Goal: Information Seeking & Learning: Compare options

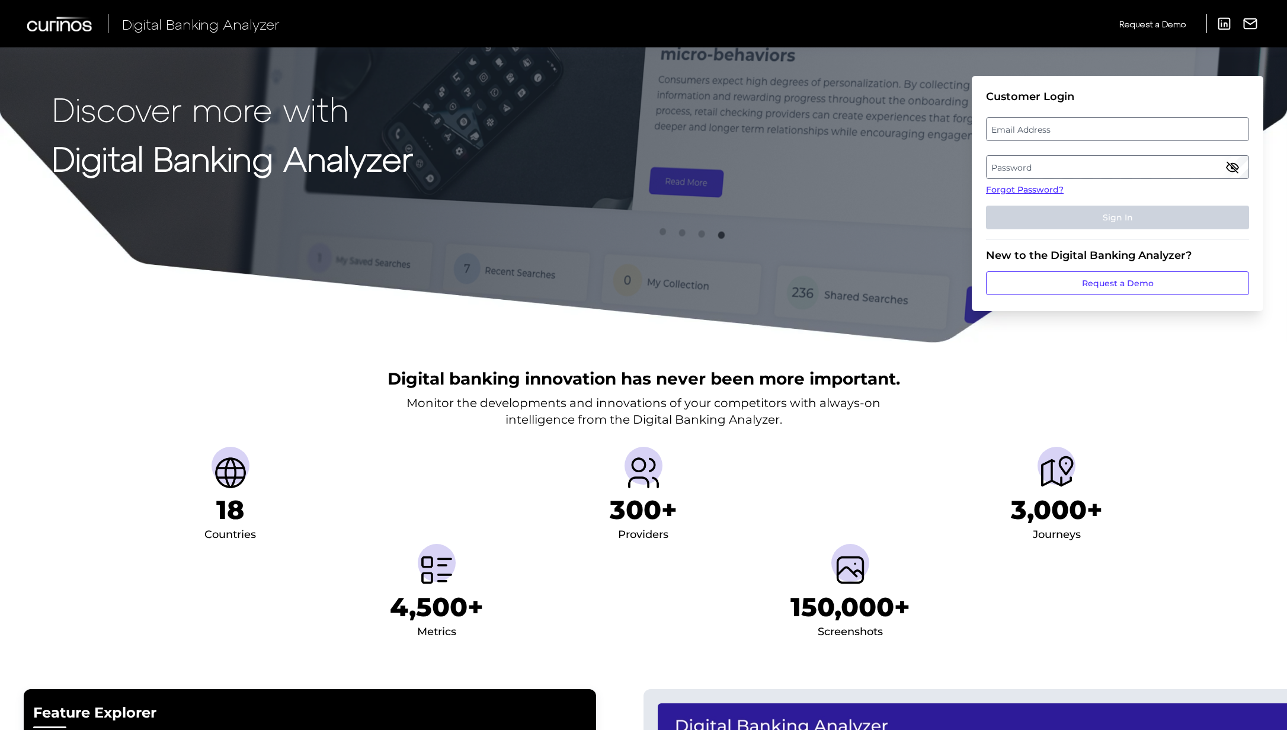
click at [1038, 129] on label "Email Address" at bounding box center [1117, 129] width 261 height 21
click at [1038, 129] on input "email" at bounding box center [1117, 129] width 263 height 24
type input "katiemarstiller@discover.com"
click at [988, 168] on label "Password" at bounding box center [1117, 166] width 261 height 21
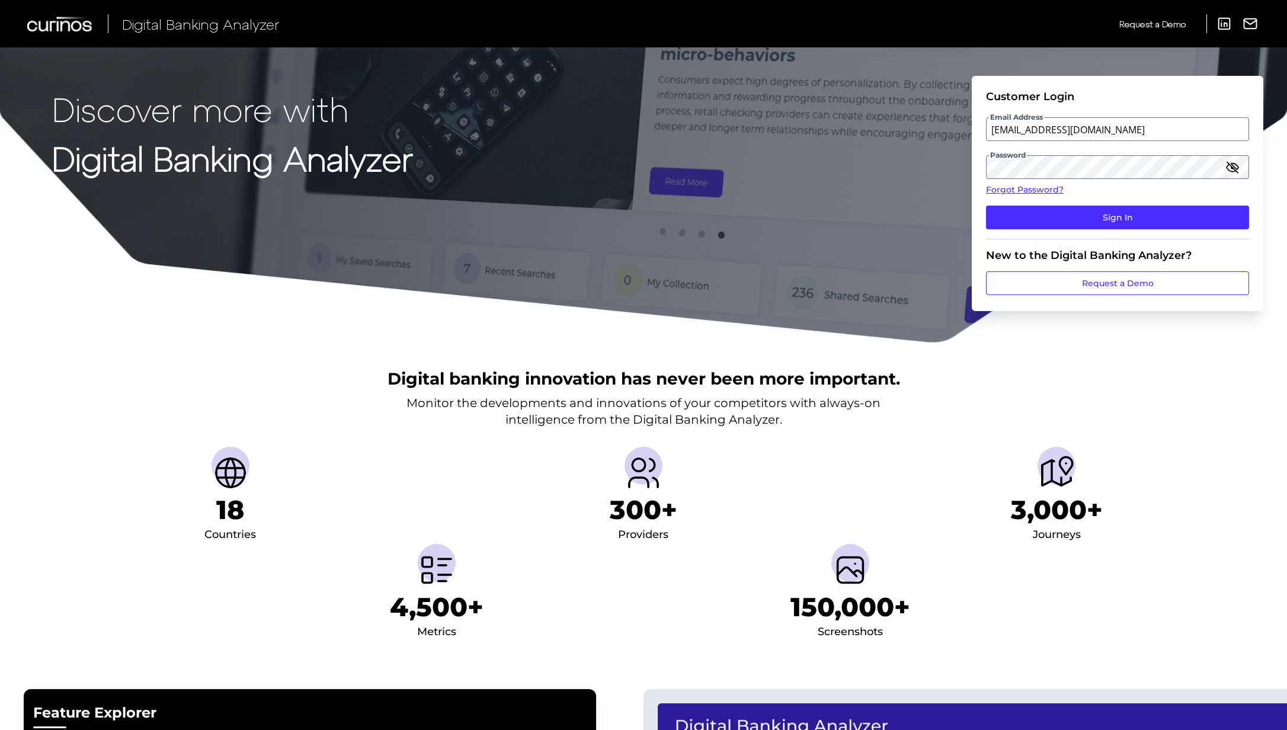
click at [1226, 166] on icon "button" at bounding box center [1232, 167] width 14 height 14
click at [986, 206] on button "Sign In" at bounding box center [1117, 218] width 263 height 24
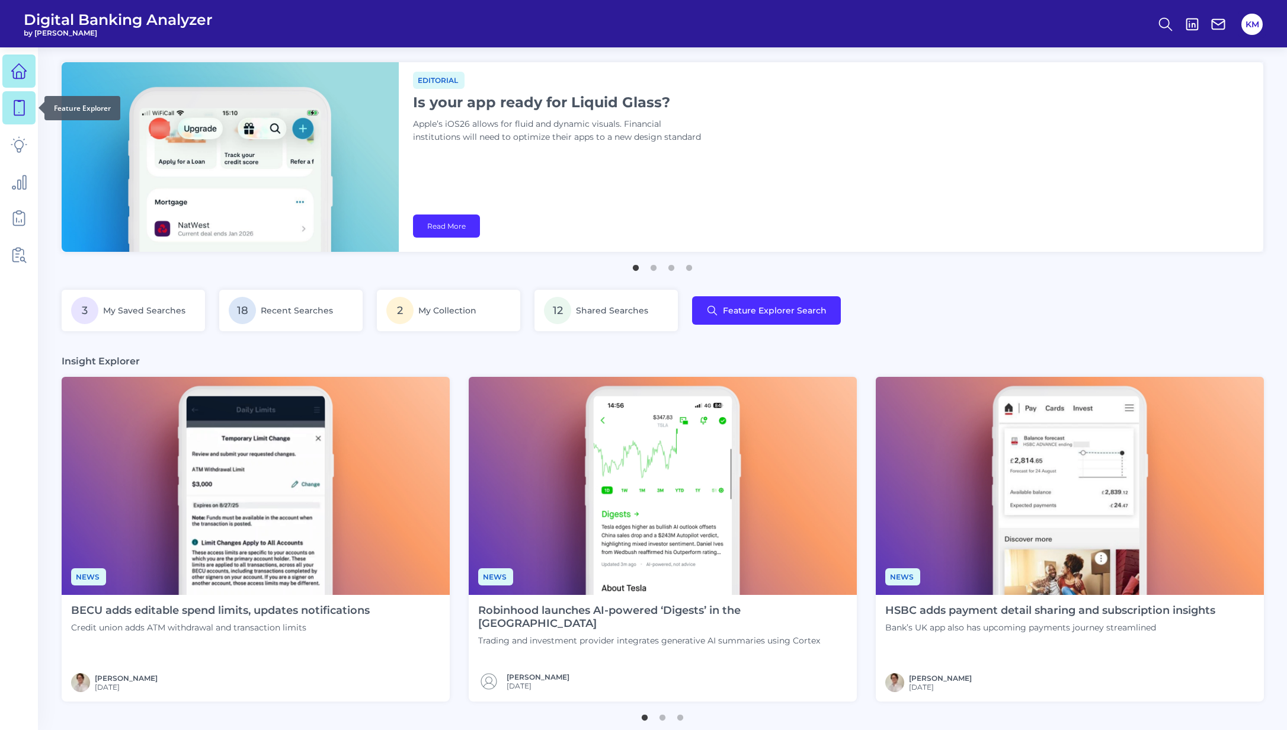
click at [30, 113] on link at bounding box center [18, 107] width 33 height 33
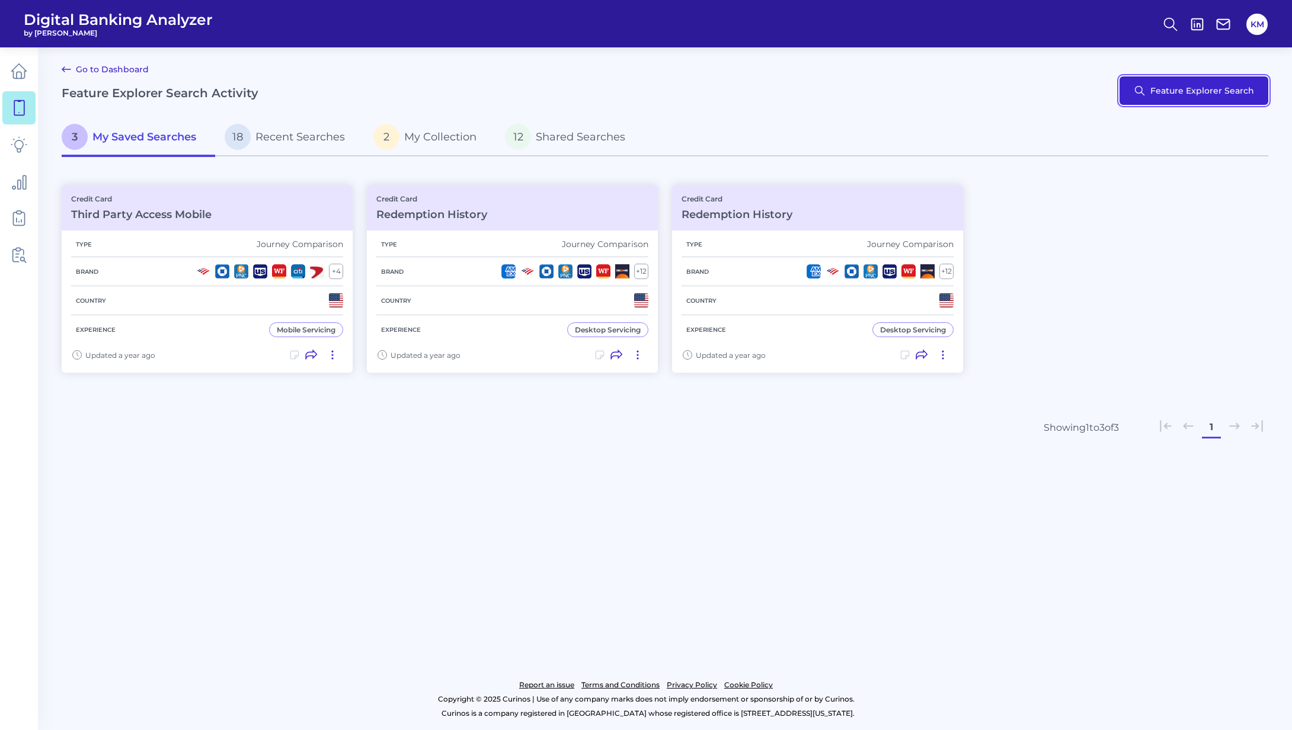
click at [1225, 101] on button "Feature Explorer Search" at bounding box center [1193, 90] width 149 height 28
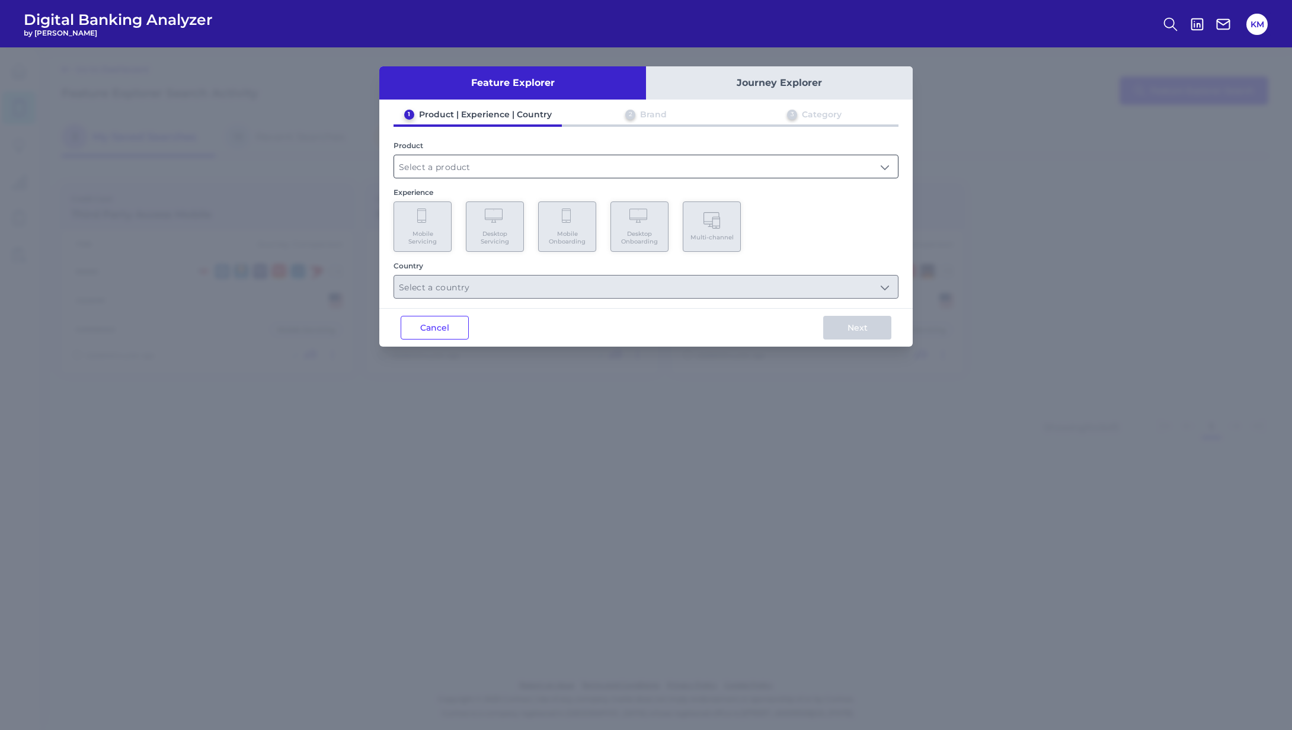
click at [475, 168] on input "text" at bounding box center [646, 166] width 504 height 23
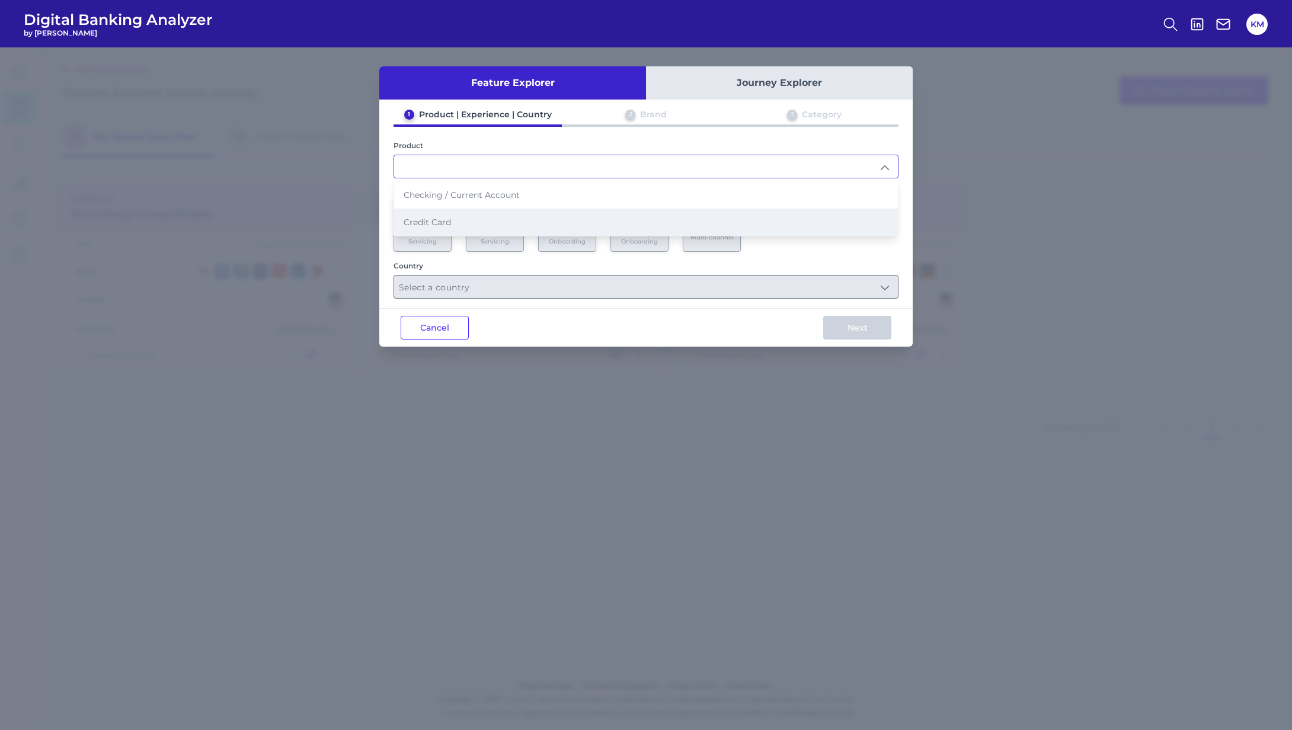
click at [442, 220] on span "Credit Card" at bounding box center [427, 222] width 47 height 11
type input "Credit Card"
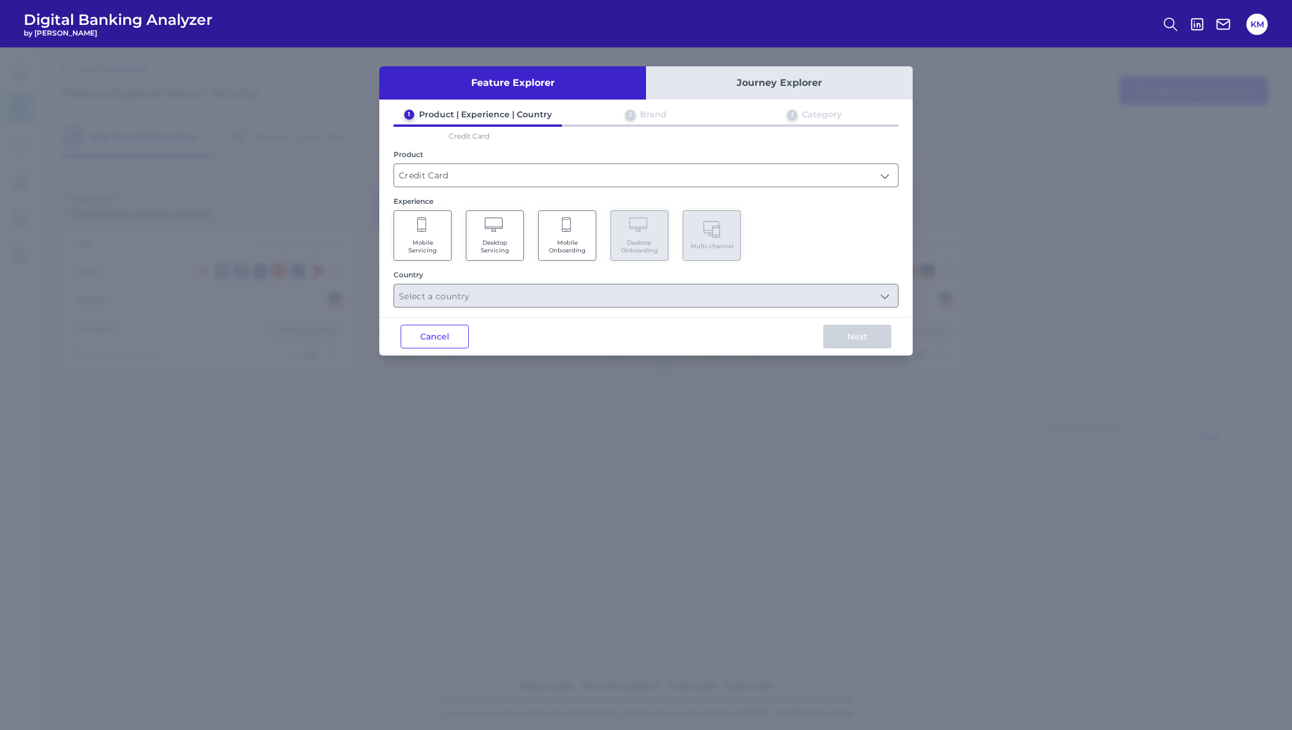
drag, startPoint x: 430, startPoint y: 239, endPoint x: 457, endPoint y: 239, distance: 27.3
click at [431, 239] on span "Mobile Servicing" at bounding box center [422, 246] width 45 height 15
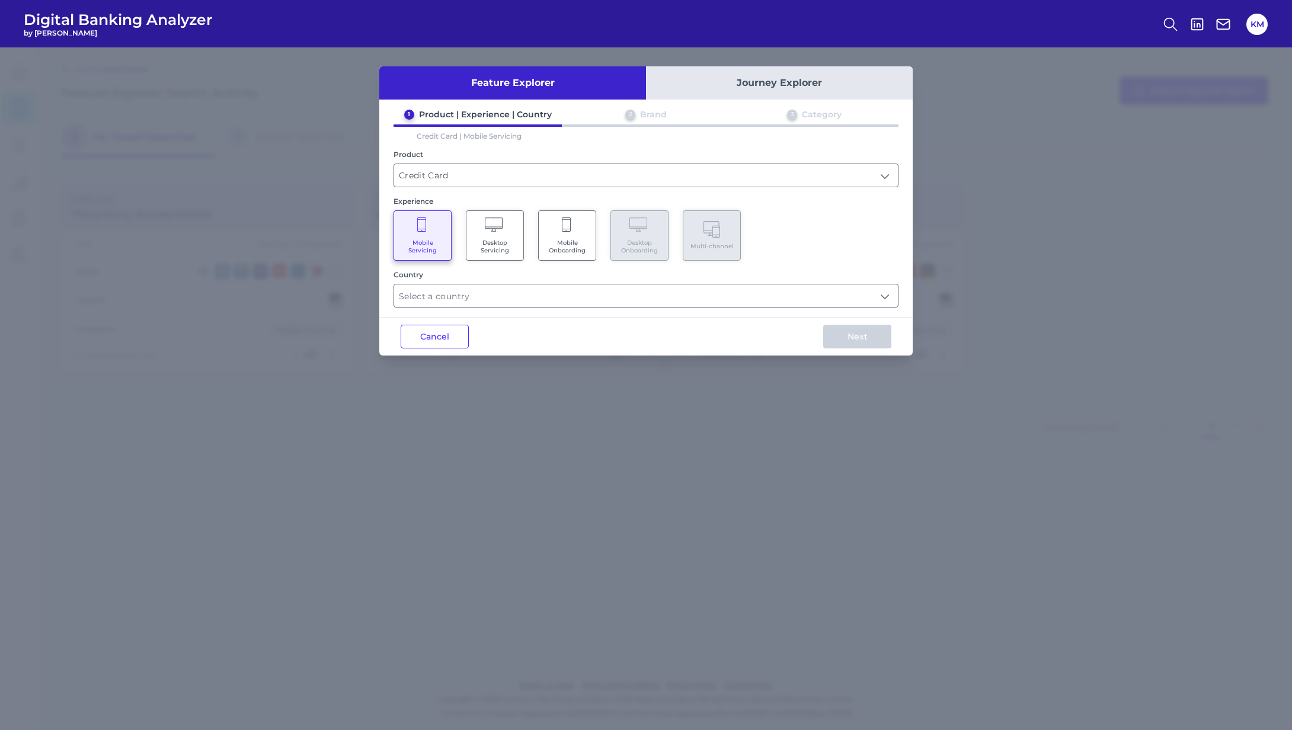
click at [516, 236] on Servicing "Desktop Servicing" at bounding box center [495, 235] width 58 height 50
click at [441, 235] on Servicing "Mobile Servicing" at bounding box center [422, 235] width 58 height 50
click at [446, 295] on input "text" at bounding box center [646, 295] width 504 height 23
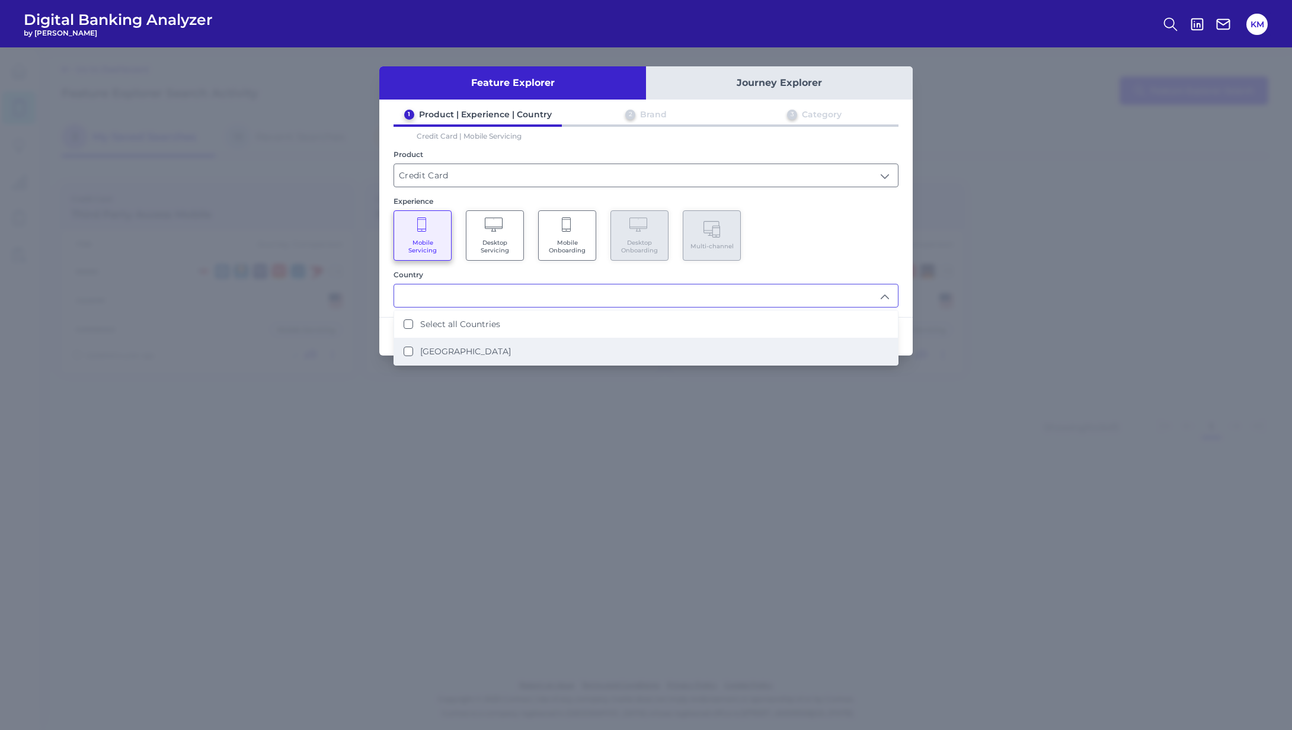
click at [408, 351] on States "[GEOGRAPHIC_DATA]" at bounding box center [408, 351] width 9 height 9
type input "Select all Countries"
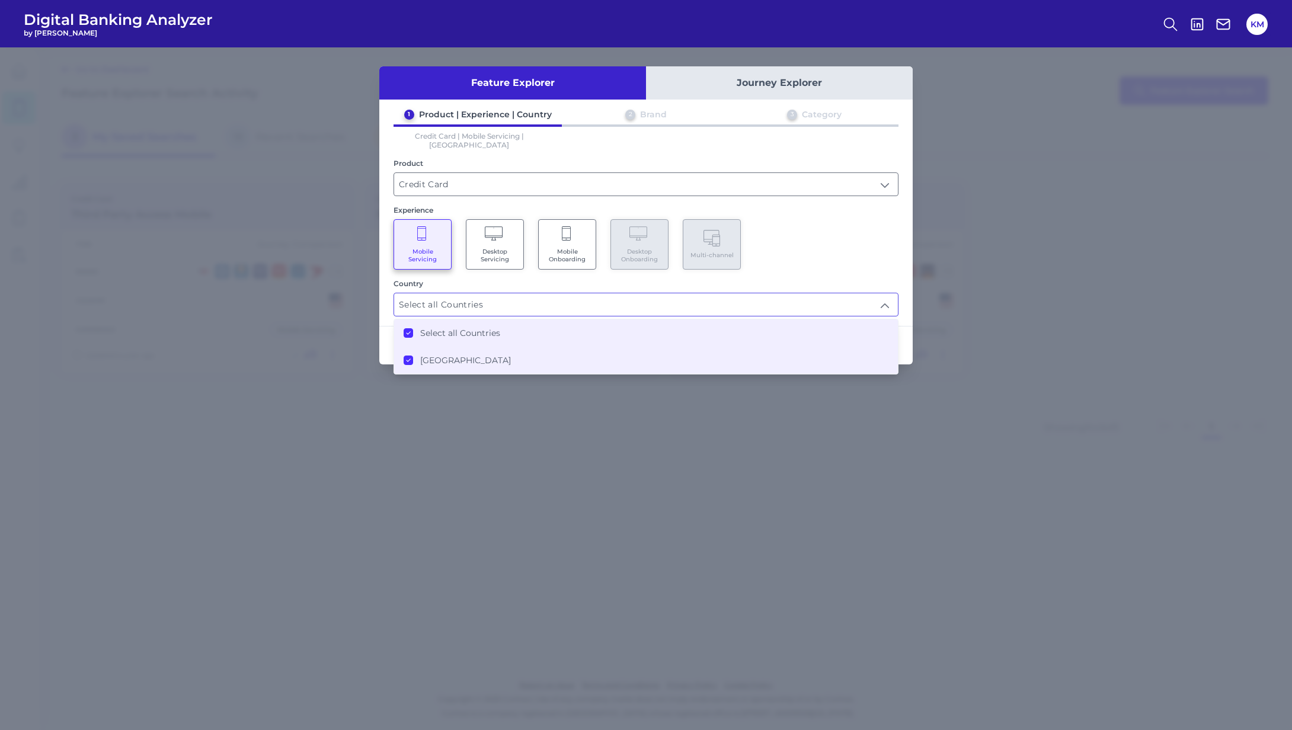
click at [770, 251] on div "Mobile Servicing Desktop Servicing Mobile Onboarding Desktop Onboarding Multi-c…" at bounding box center [645, 244] width 505 height 50
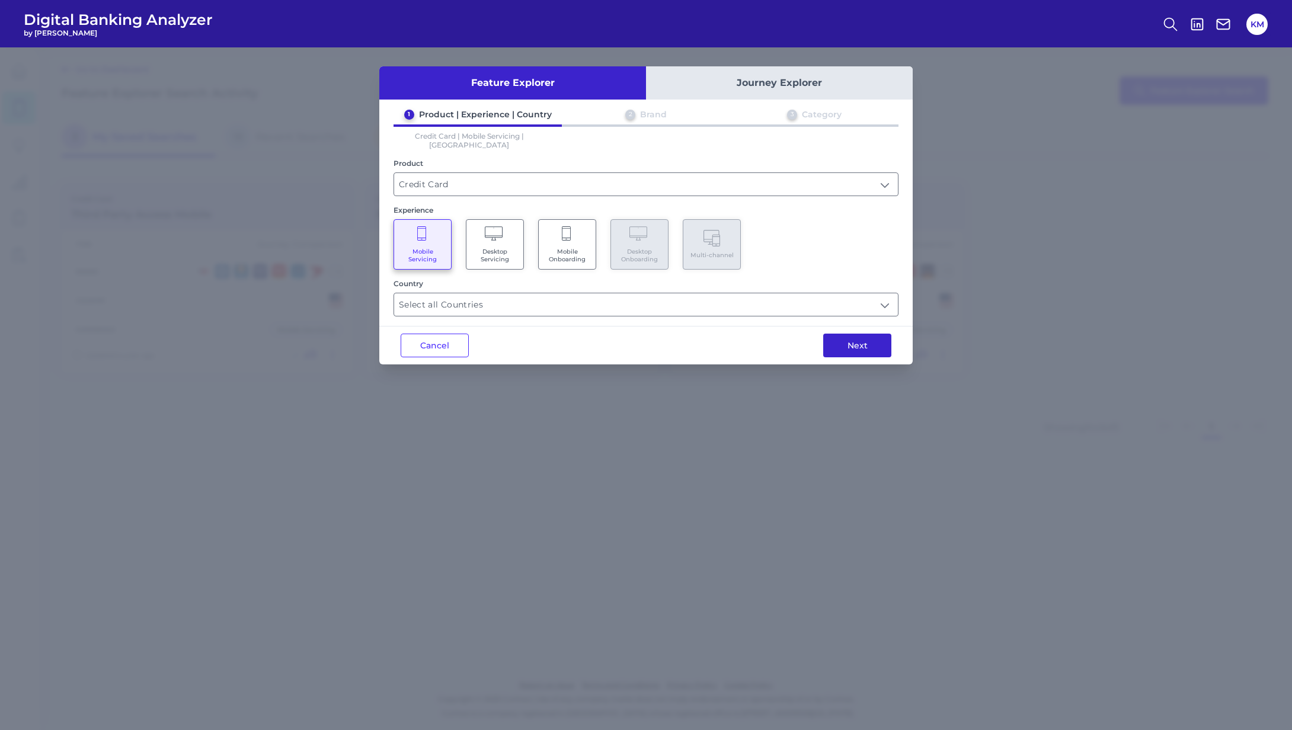
click at [817, 331] on div "Next" at bounding box center [857, 346] width 111 height 38
click at [887, 361] on div "Feature Explorer Journey Explorer 1 Product | Experience | Country 2 Brand 3 Ca…" at bounding box center [646, 388] width 1292 height 683
click at [875, 340] on button "Next" at bounding box center [857, 346] width 68 height 24
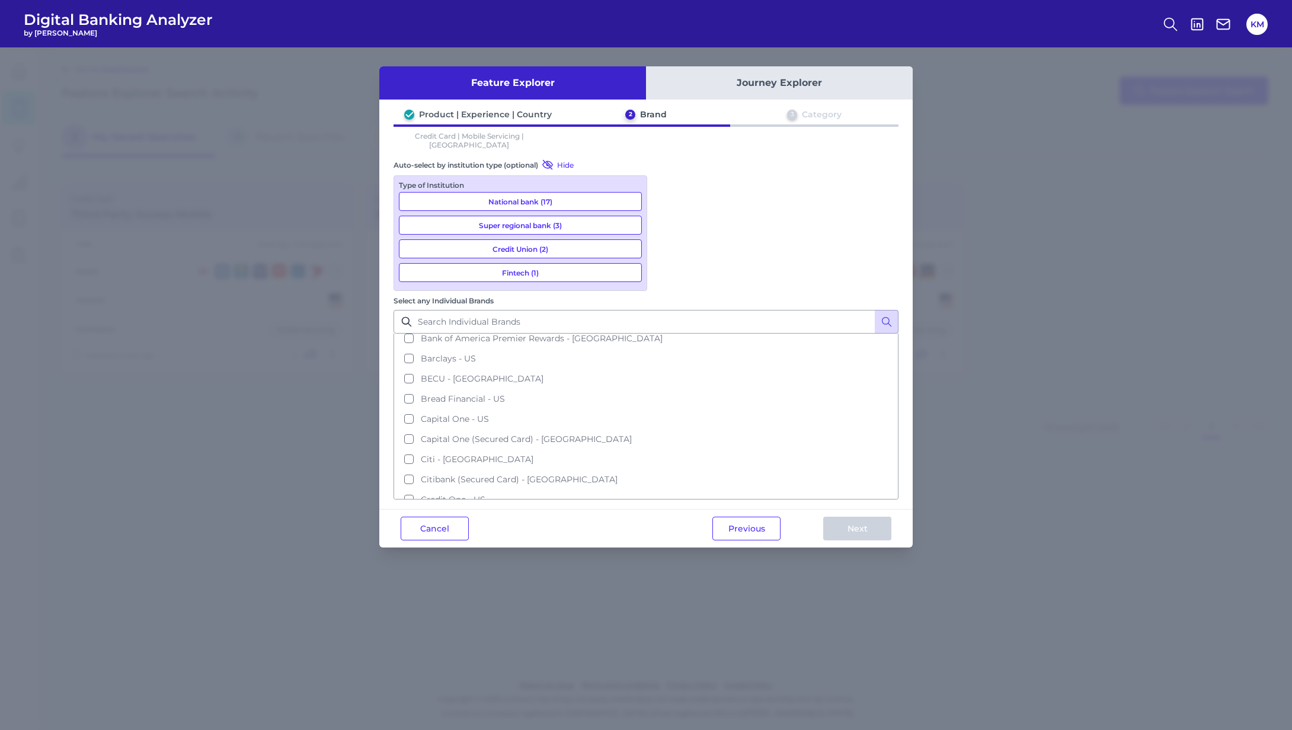
scroll to position [113, 0]
click at [666, 403] on button "Capital One - US" at bounding box center [646, 413] width 502 height 20
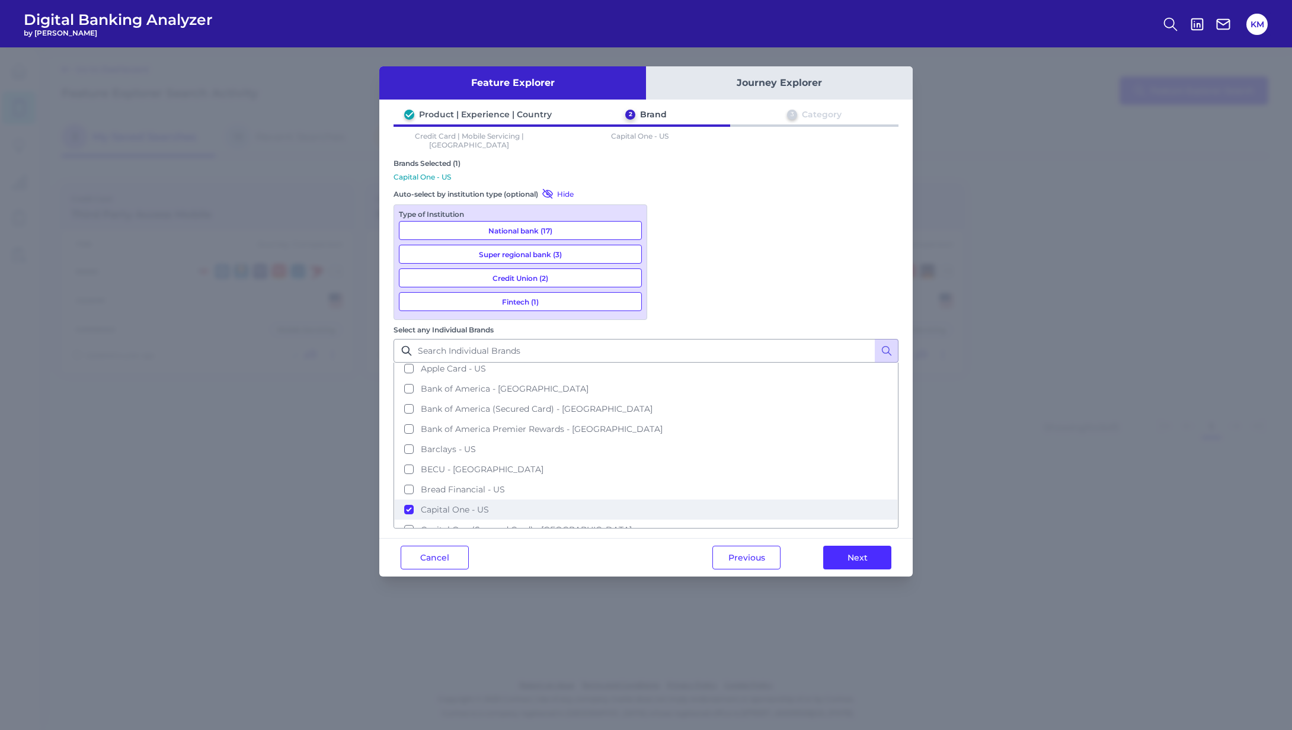
scroll to position [0, 0]
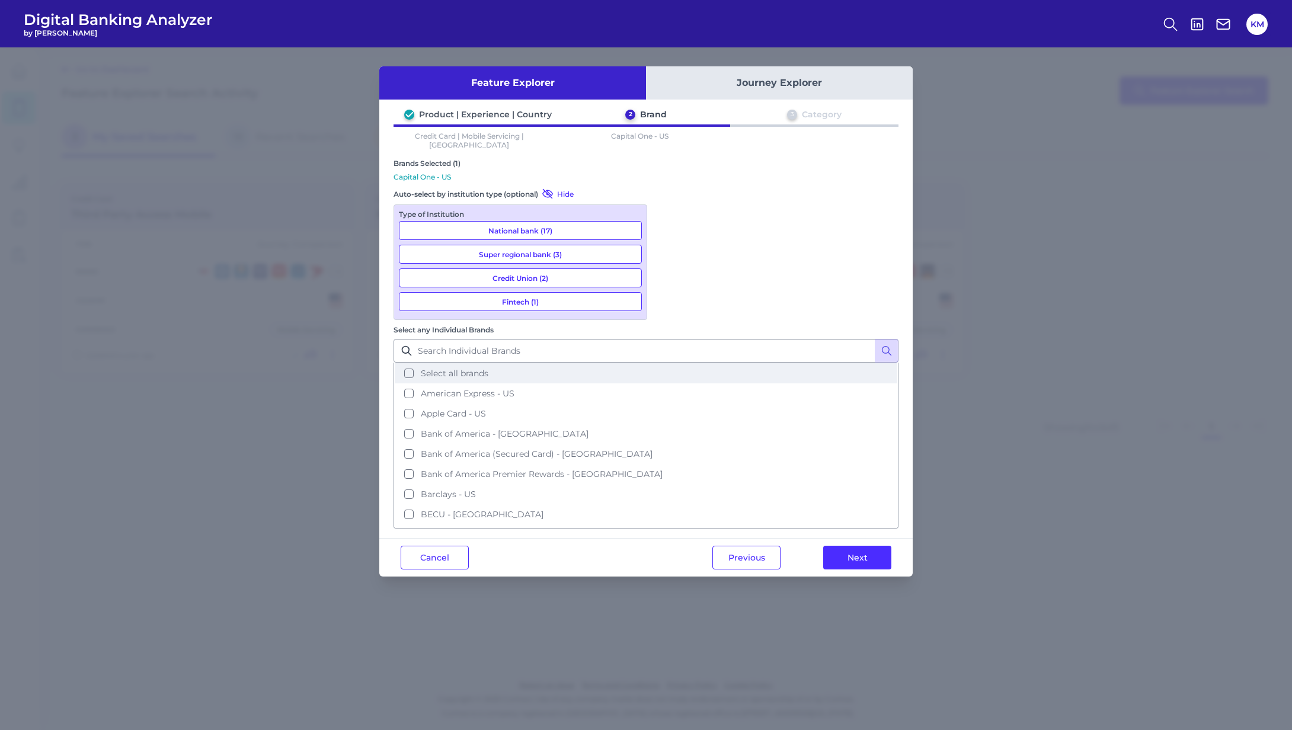
click at [667, 363] on button "Select all brands" at bounding box center [646, 373] width 502 height 20
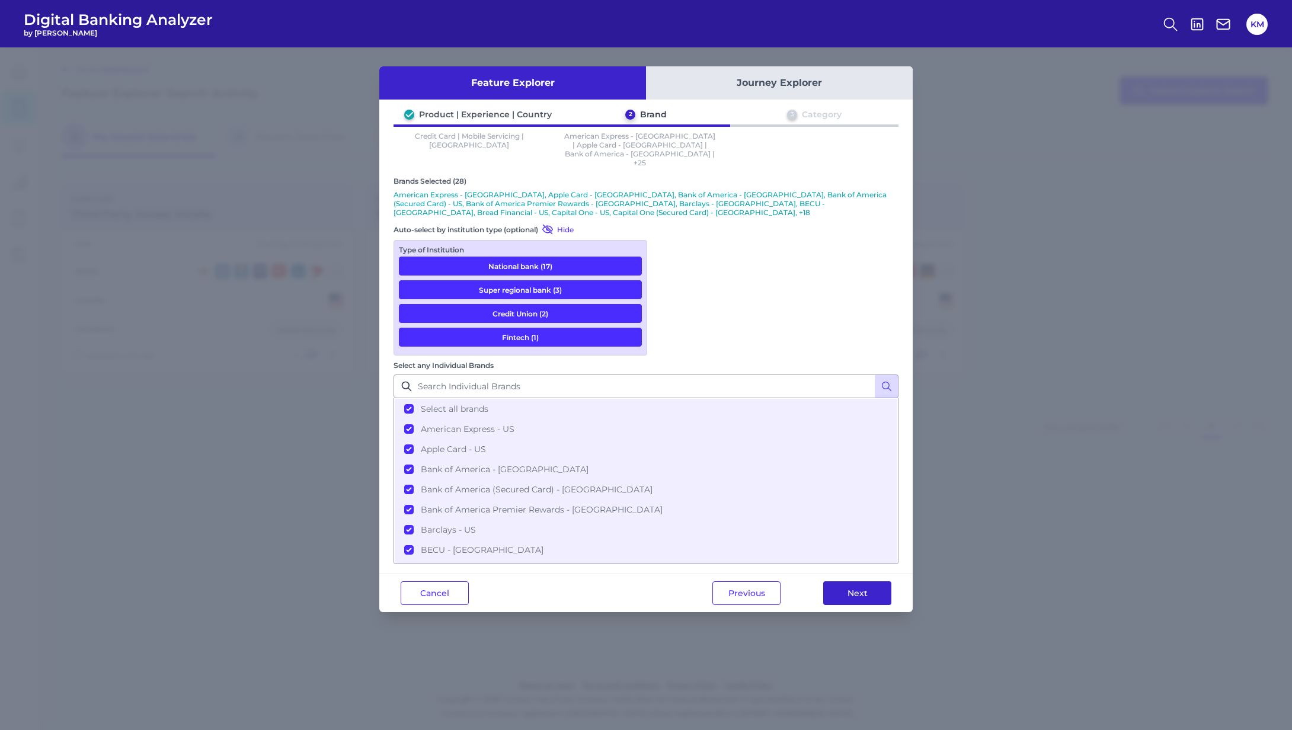
click at [844, 581] on button "Next" at bounding box center [857, 593] width 68 height 24
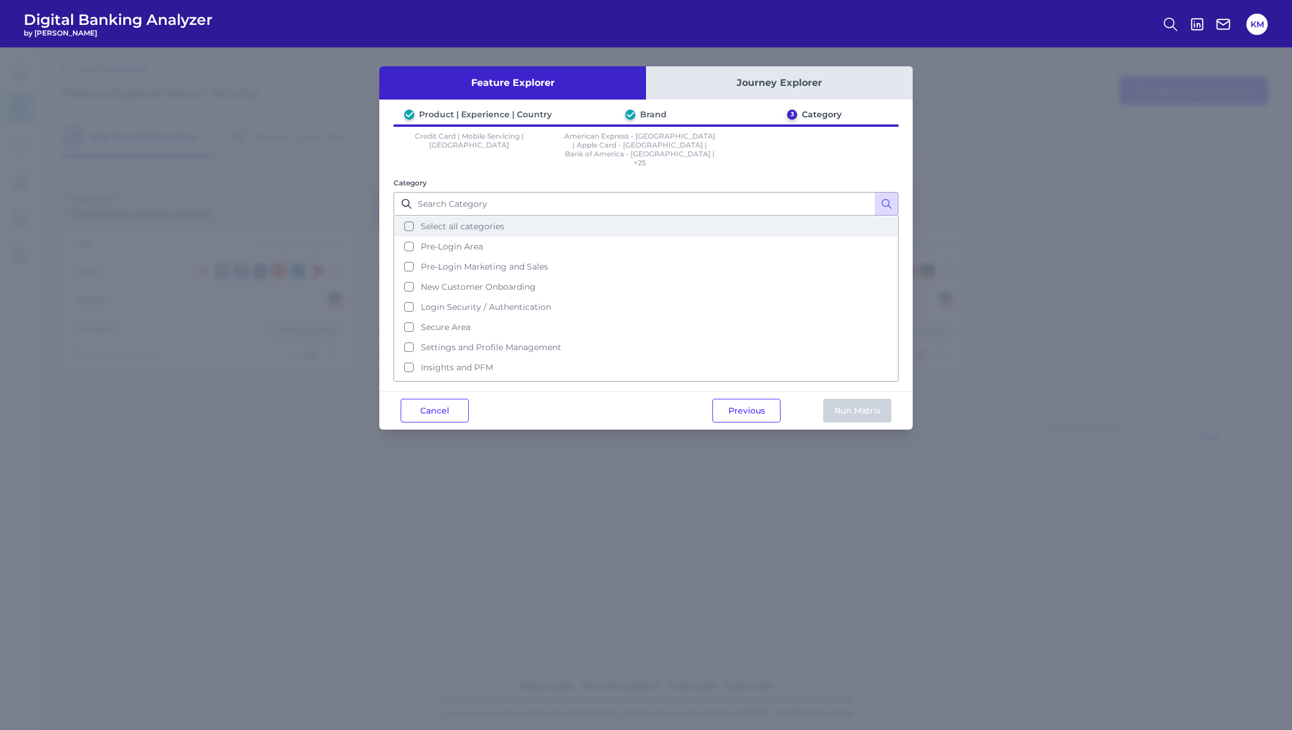
click at [405, 216] on button "Select all categories" at bounding box center [646, 226] width 502 height 20
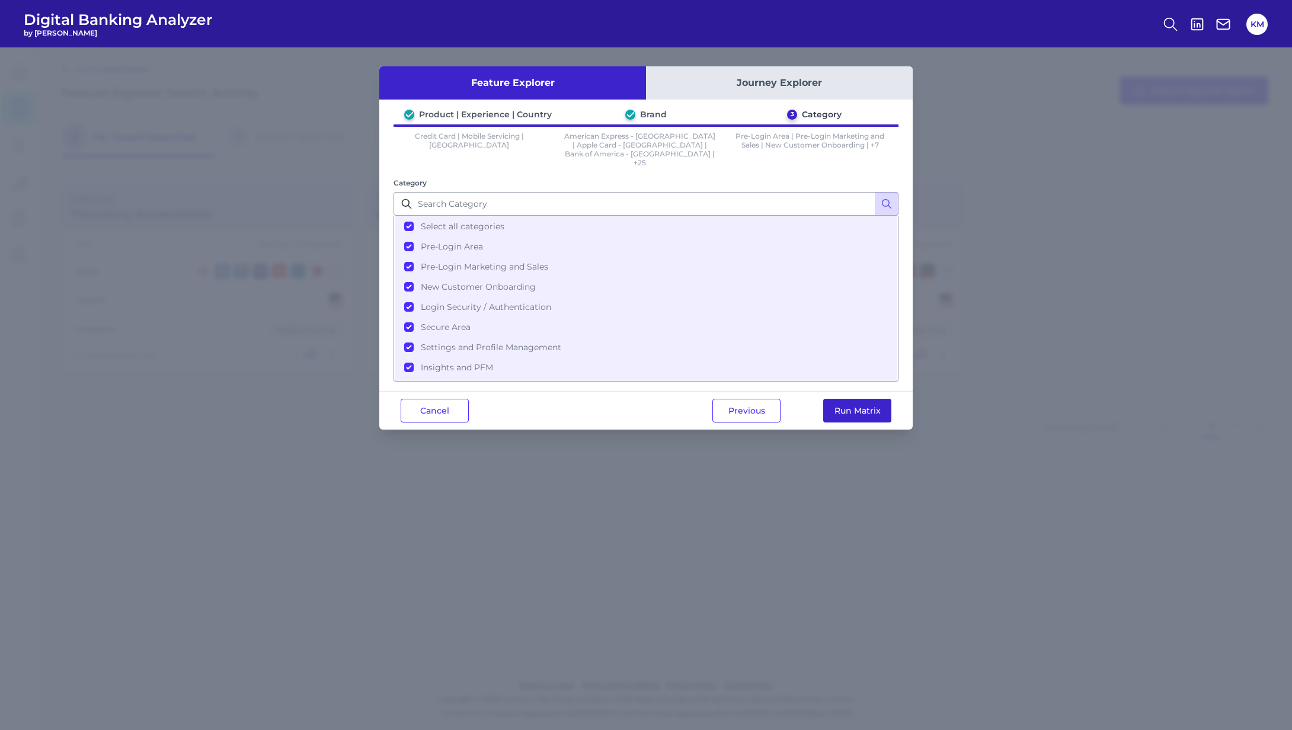
click at [849, 399] on button "Run Matrix" at bounding box center [857, 411] width 68 height 24
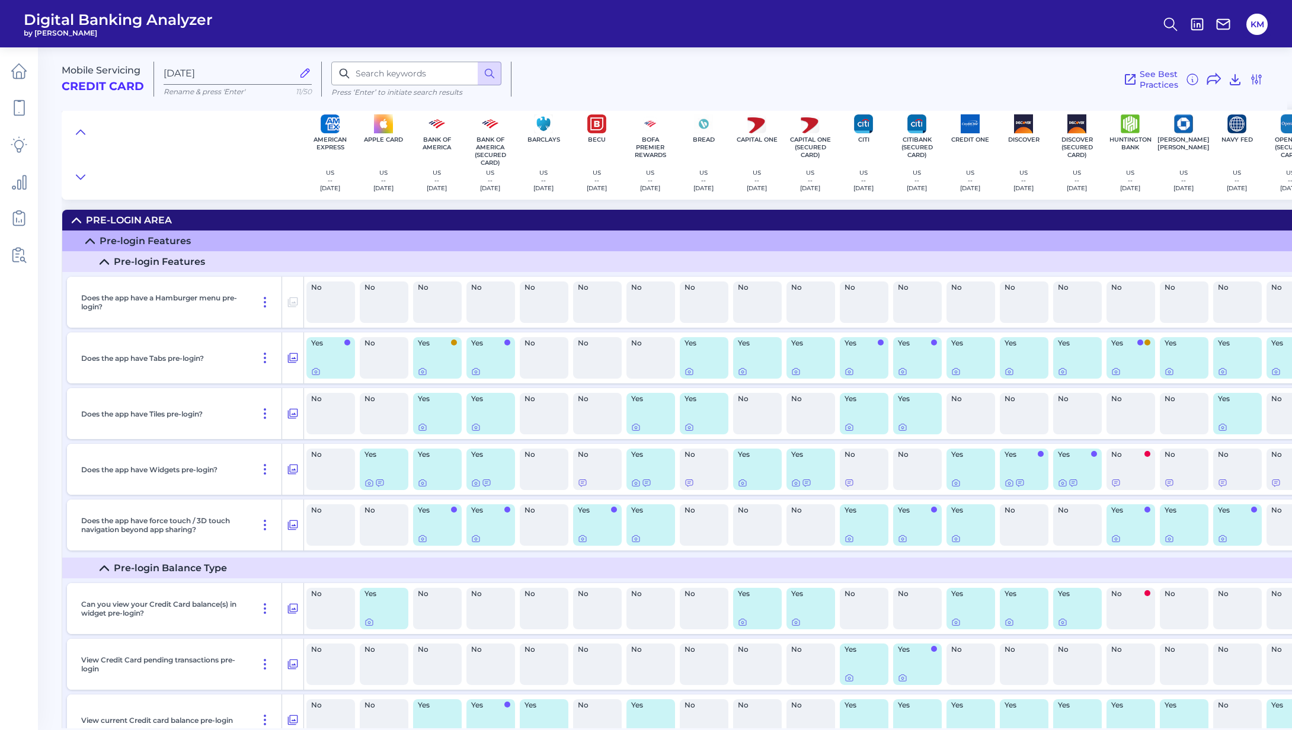
click at [79, 221] on icon at bounding box center [76, 220] width 9 height 9
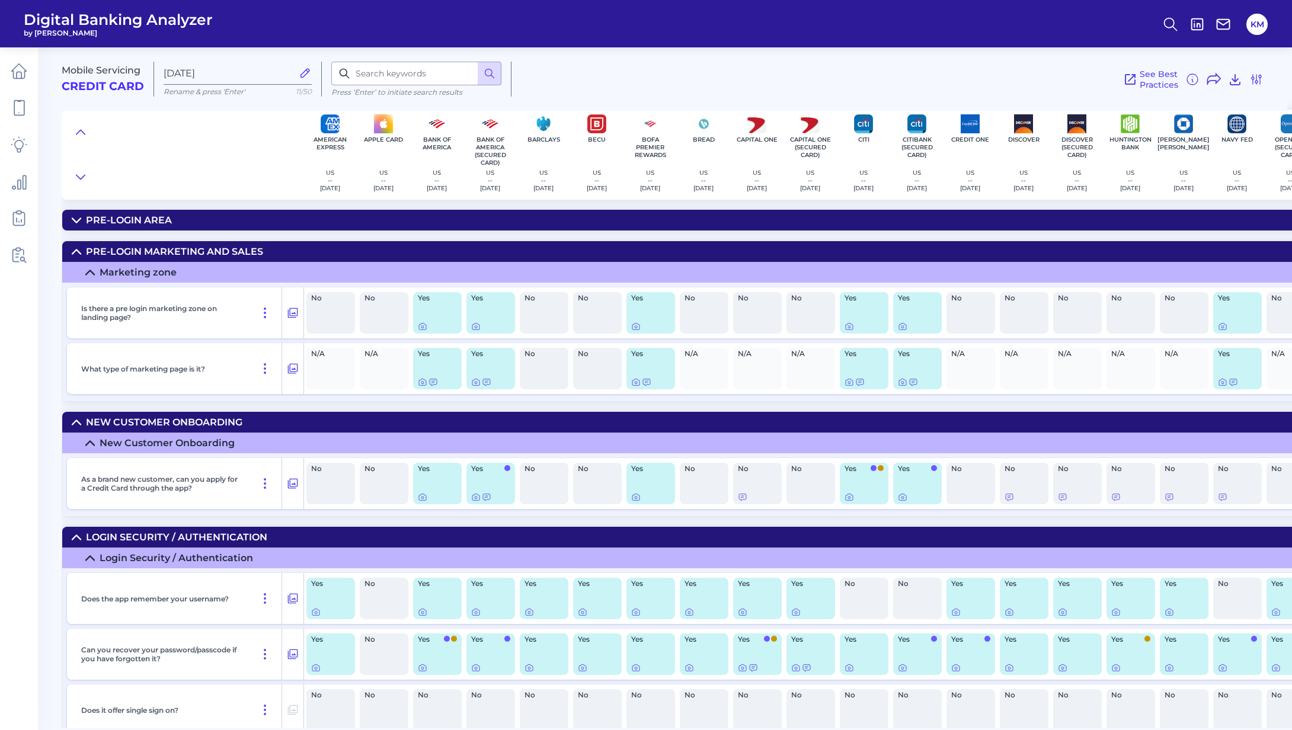
click at [75, 247] on icon at bounding box center [76, 251] width 9 height 9
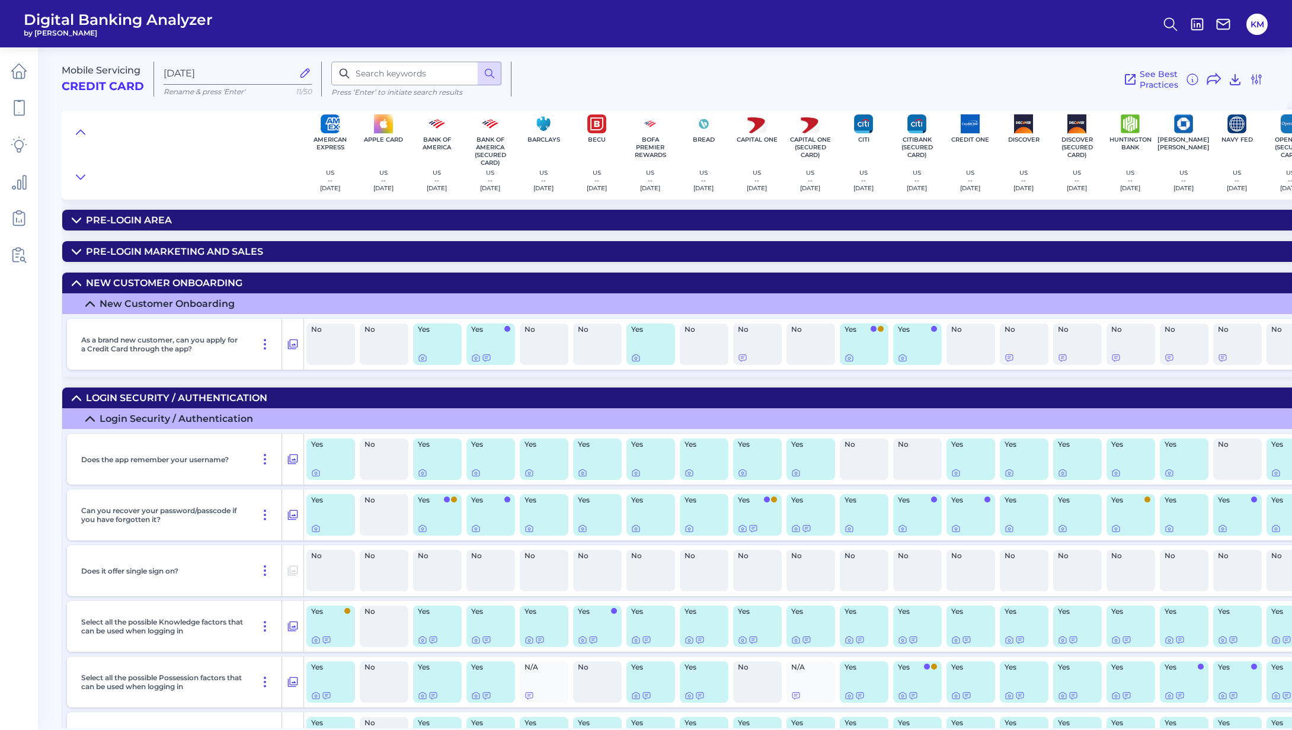
click at [72, 287] on summary "New Customer Onboarding" at bounding box center [929, 283] width 1735 height 21
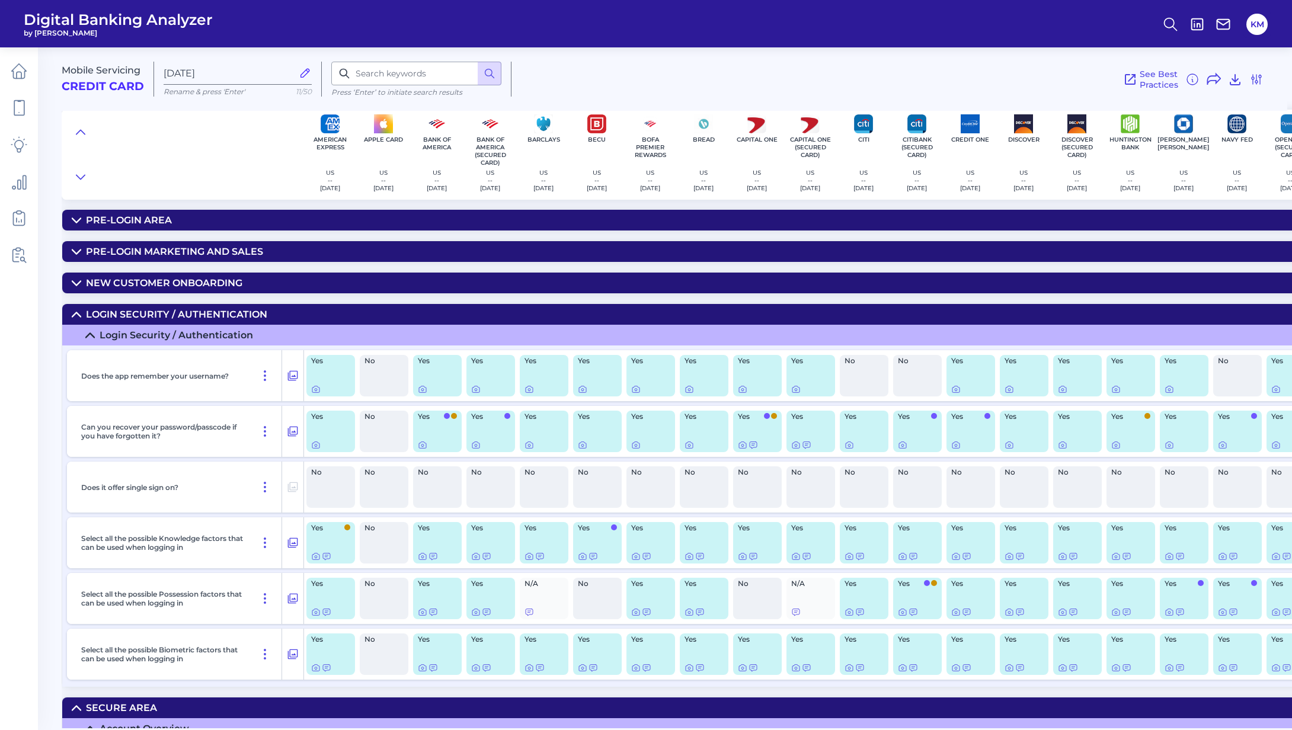
click at [74, 316] on icon at bounding box center [76, 314] width 9 height 9
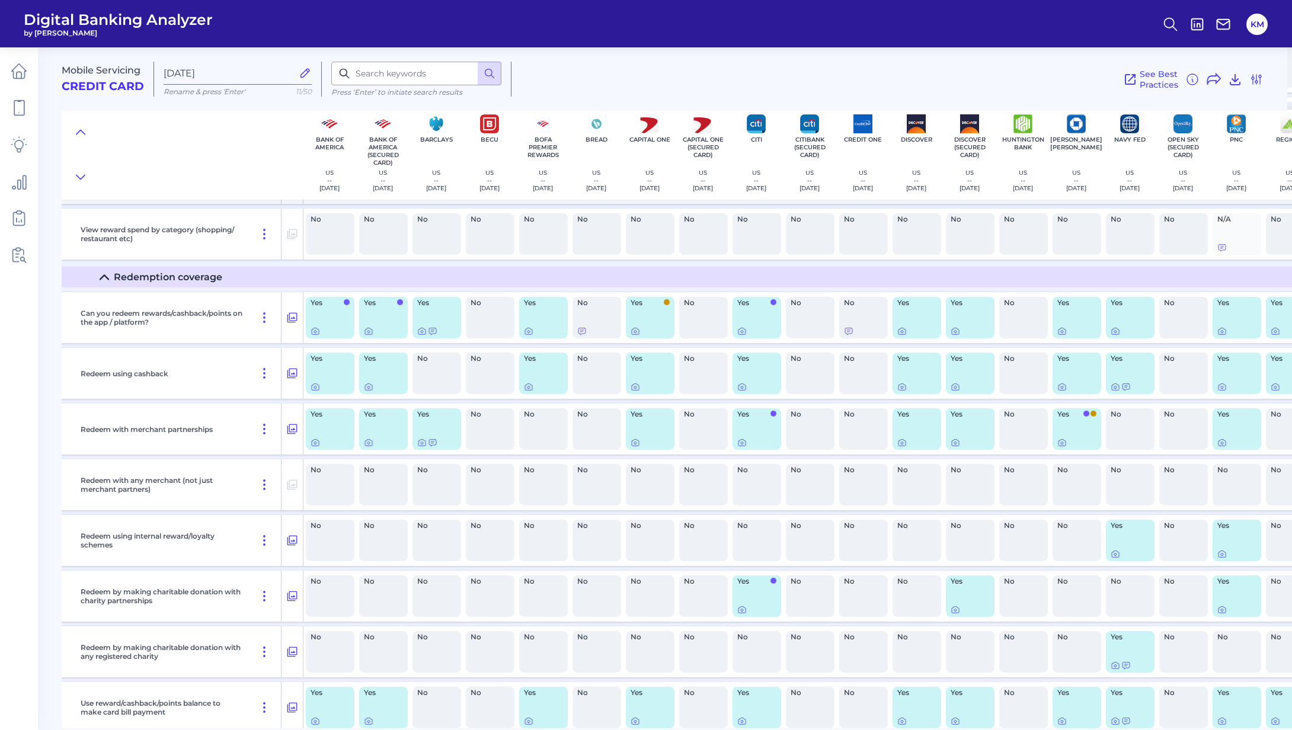
scroll to position [9456, 107]
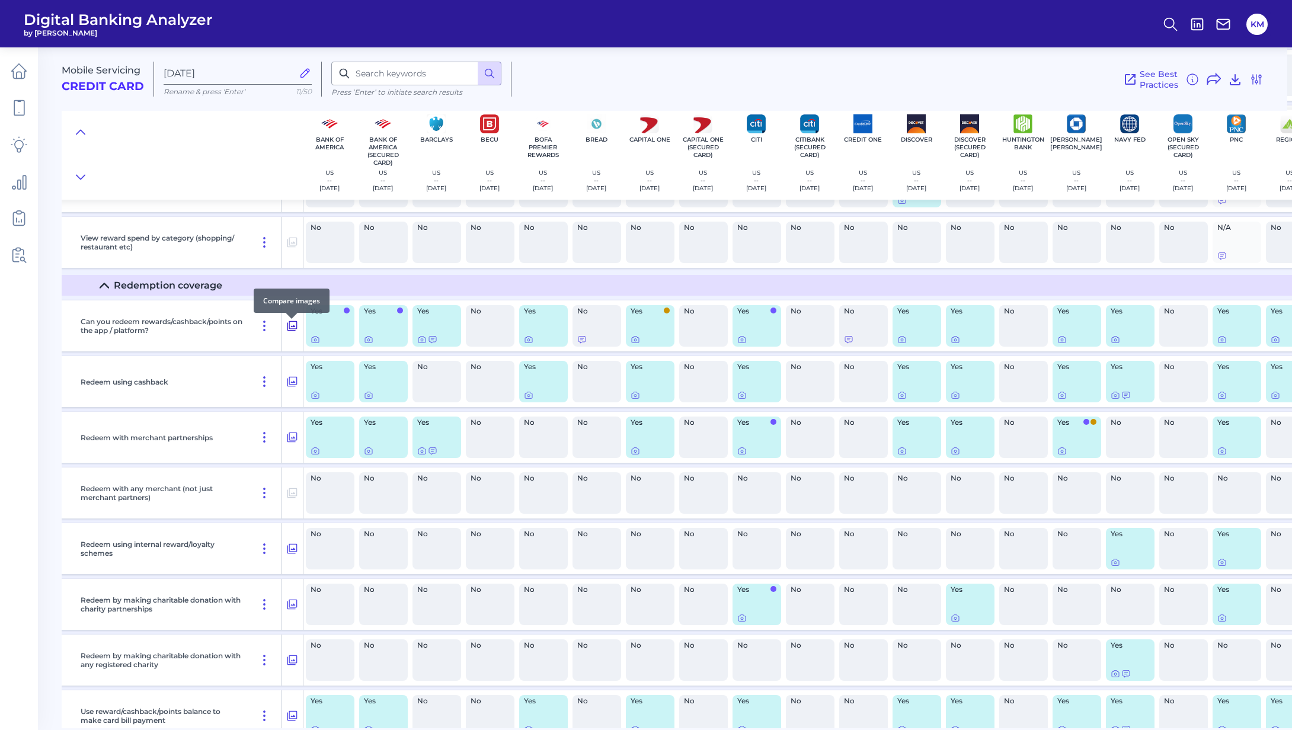
click at [298, 333] on button at bounding box center [291, 325] width 21 height 19
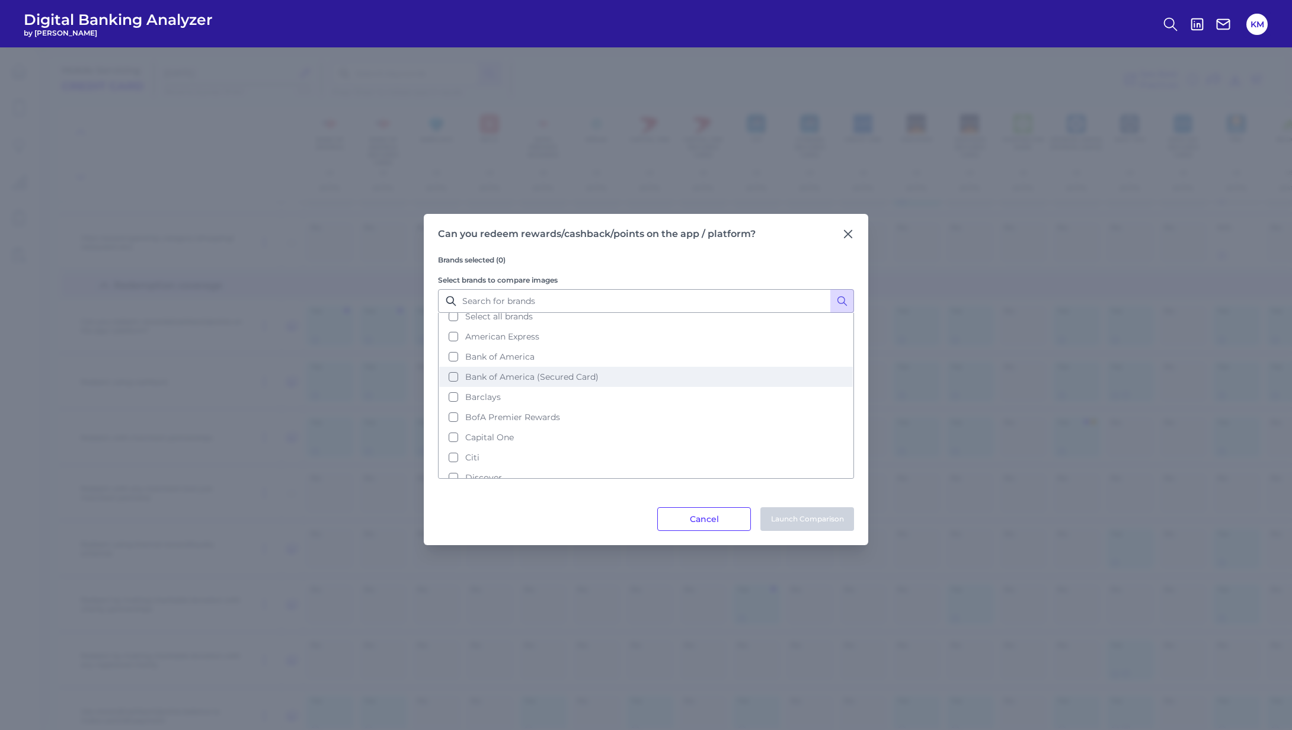
scroll to position [18, 0]
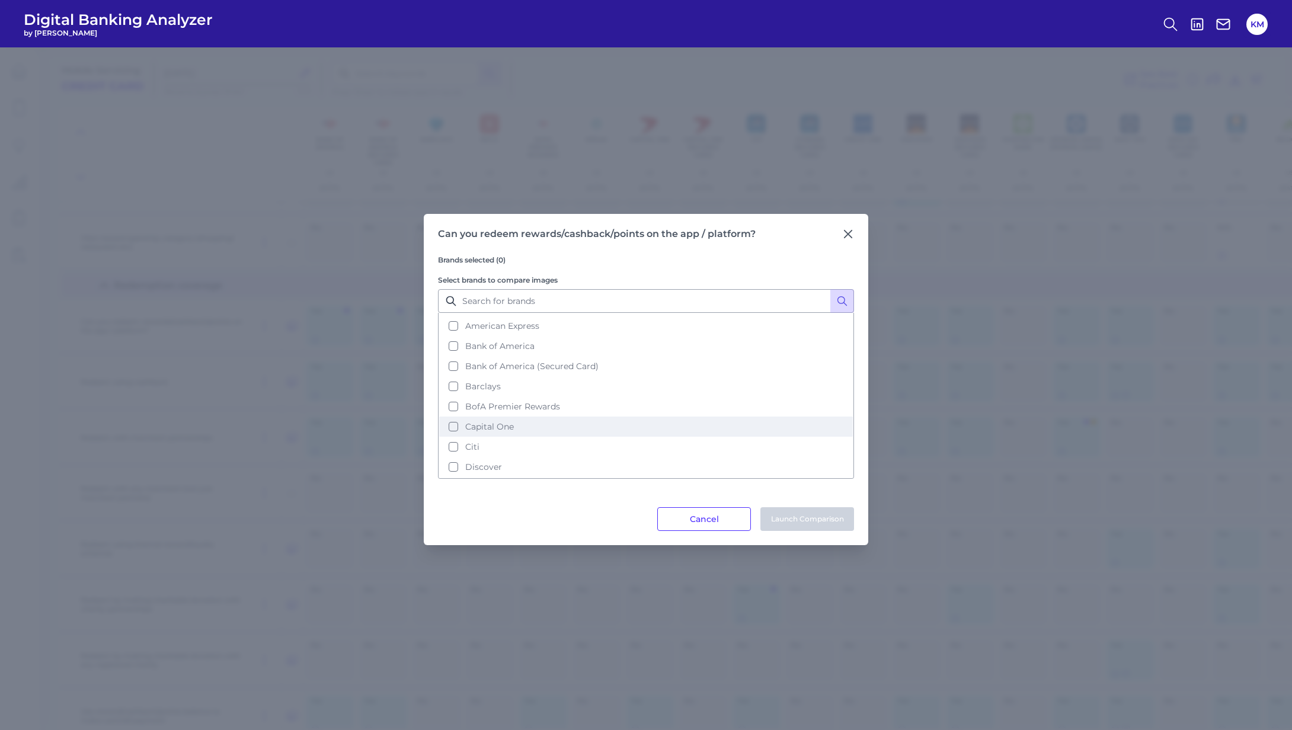
click at [456, 423] on button "Capital One" at bounding box center [646, 427] width 414 height 20
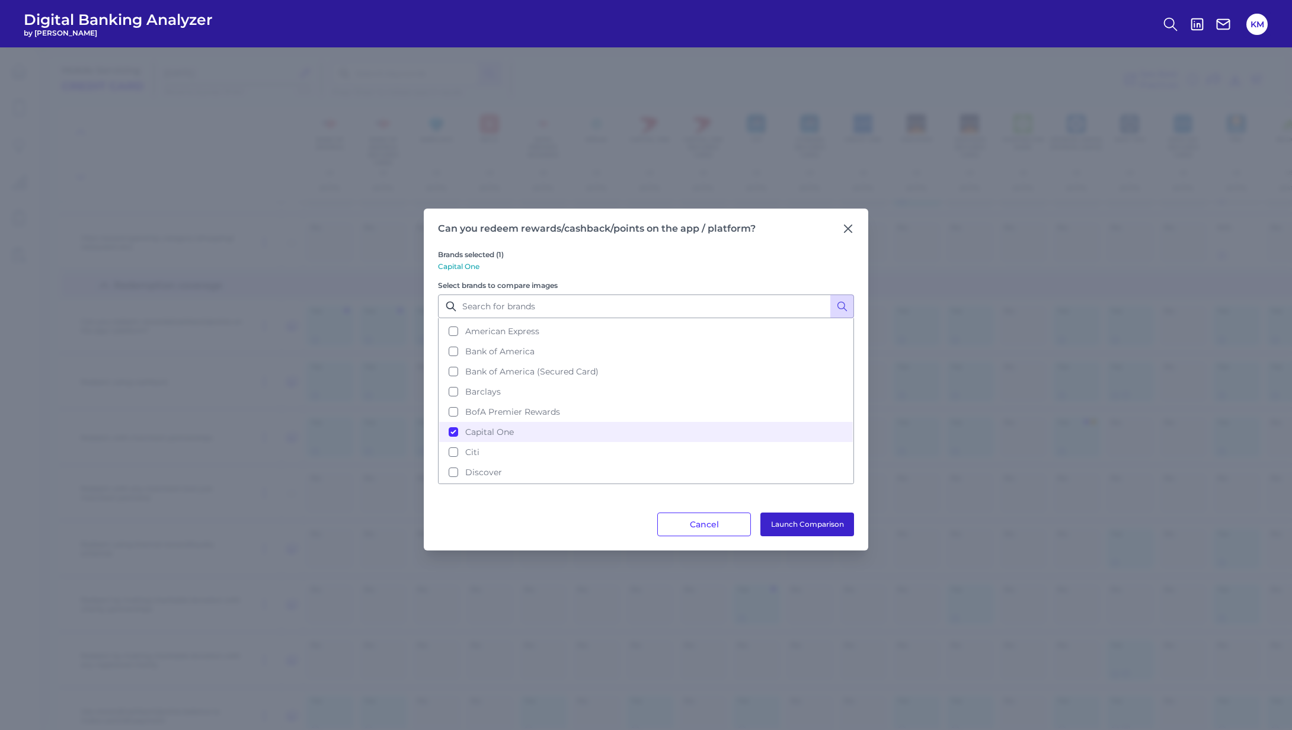
click at [810, 522] on button "Launch Comparison" at bounding box center [807, 525] width 94 height 24
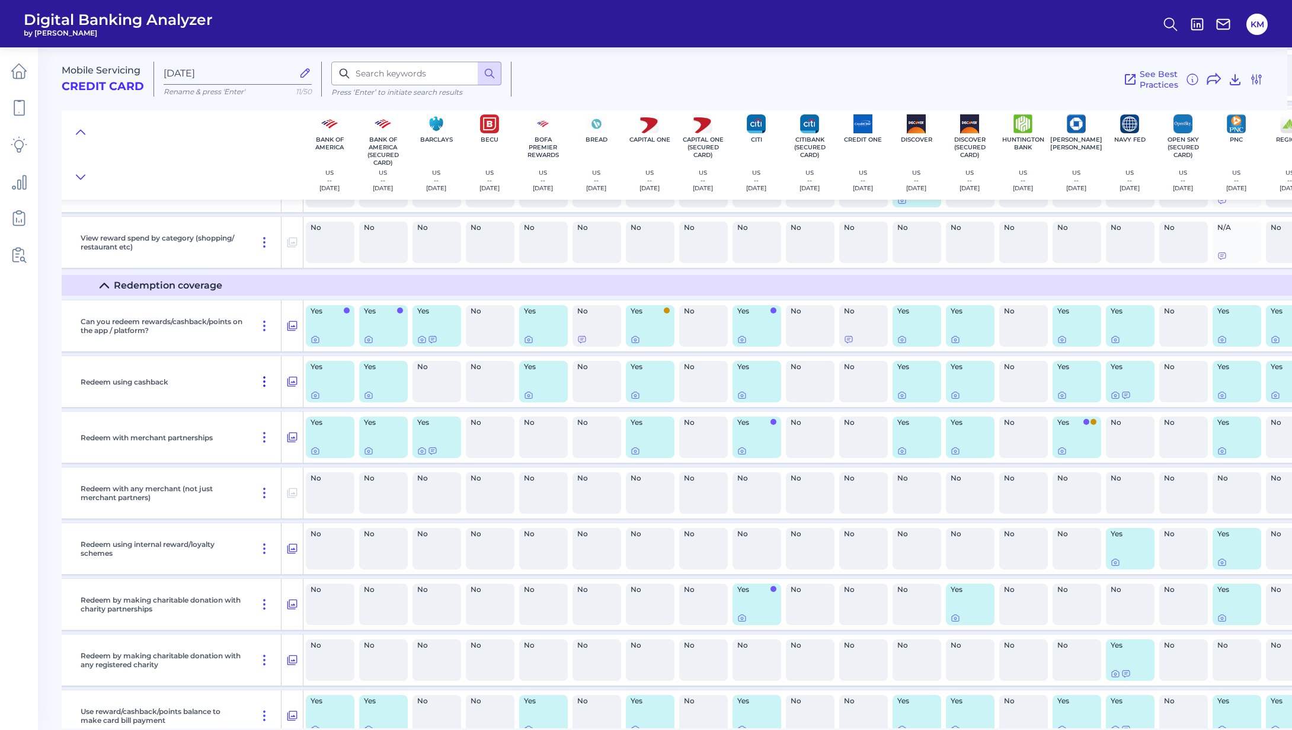
click at [267, 382] on icon at bounding box center [264, 382] width 14 height 14
click at [291, 385] on icon at bounding box center [292, 382] width 12 height 14
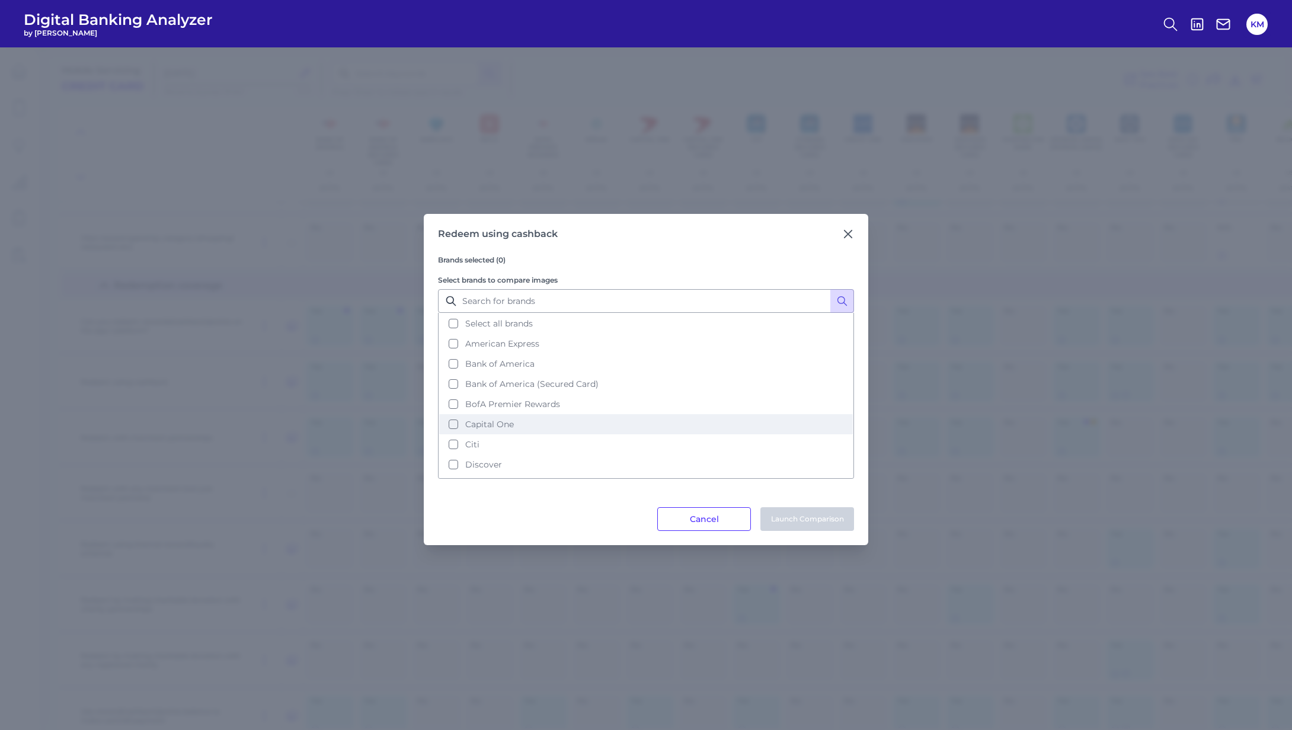
click at [455, 418] on button "Capital One" at bounding box center [646, 424] width 414 height 20
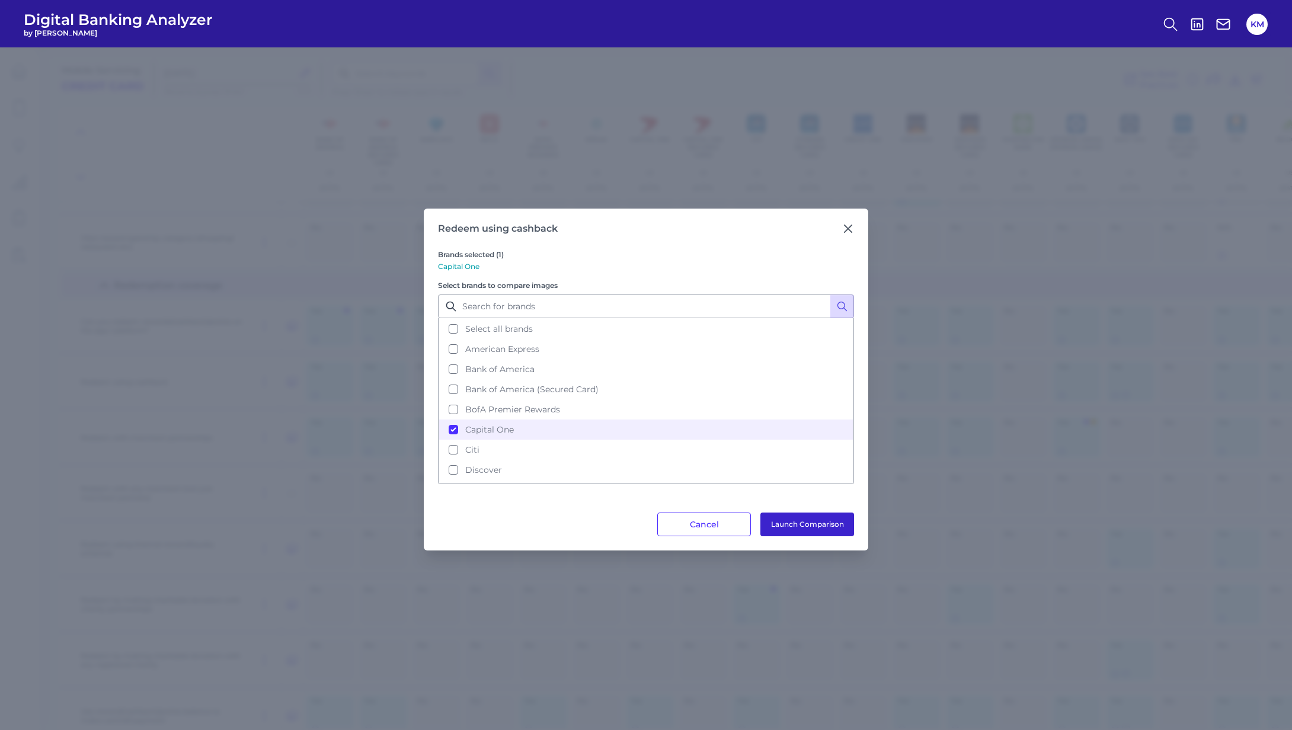
click at [801, 531] on button "Launch Comparison" at bounding box center [807, 525] width 94 height 24
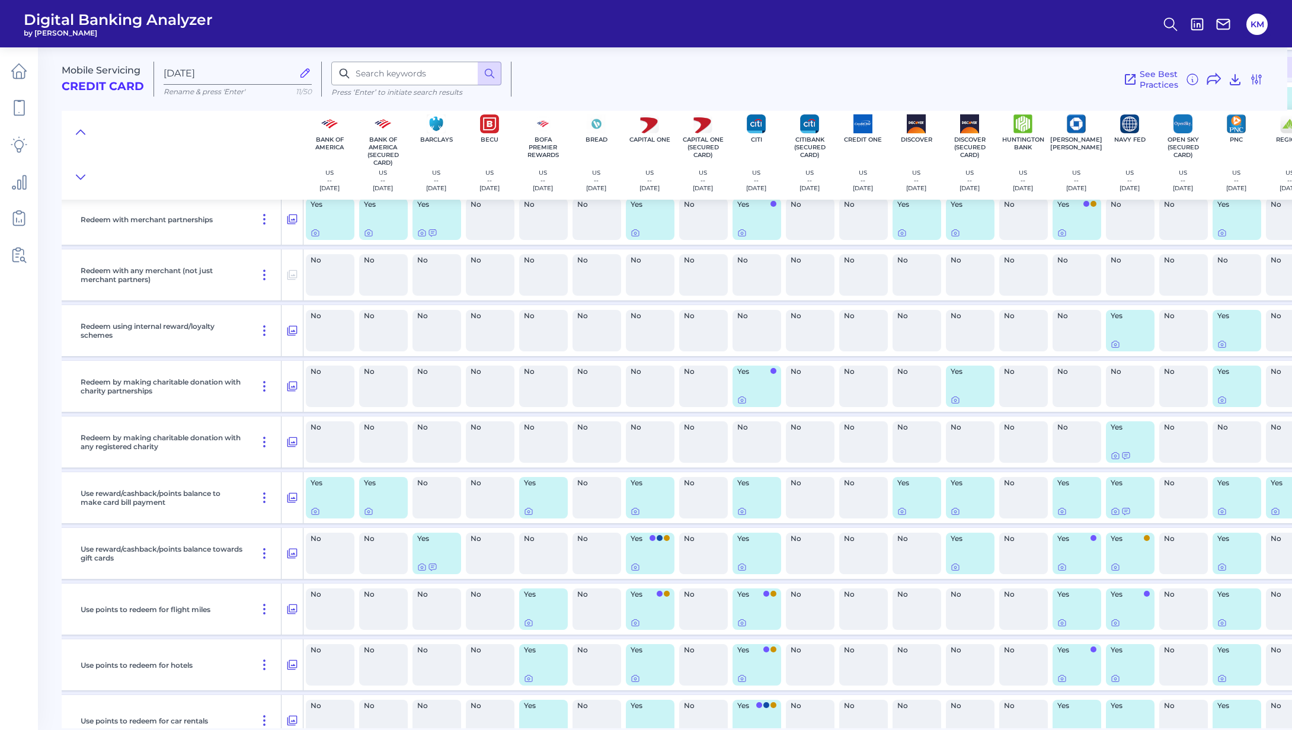
scroll to position [9675, 107]
click at [296, 613] on icon at bounding box center [292, 608] width 12 height 14
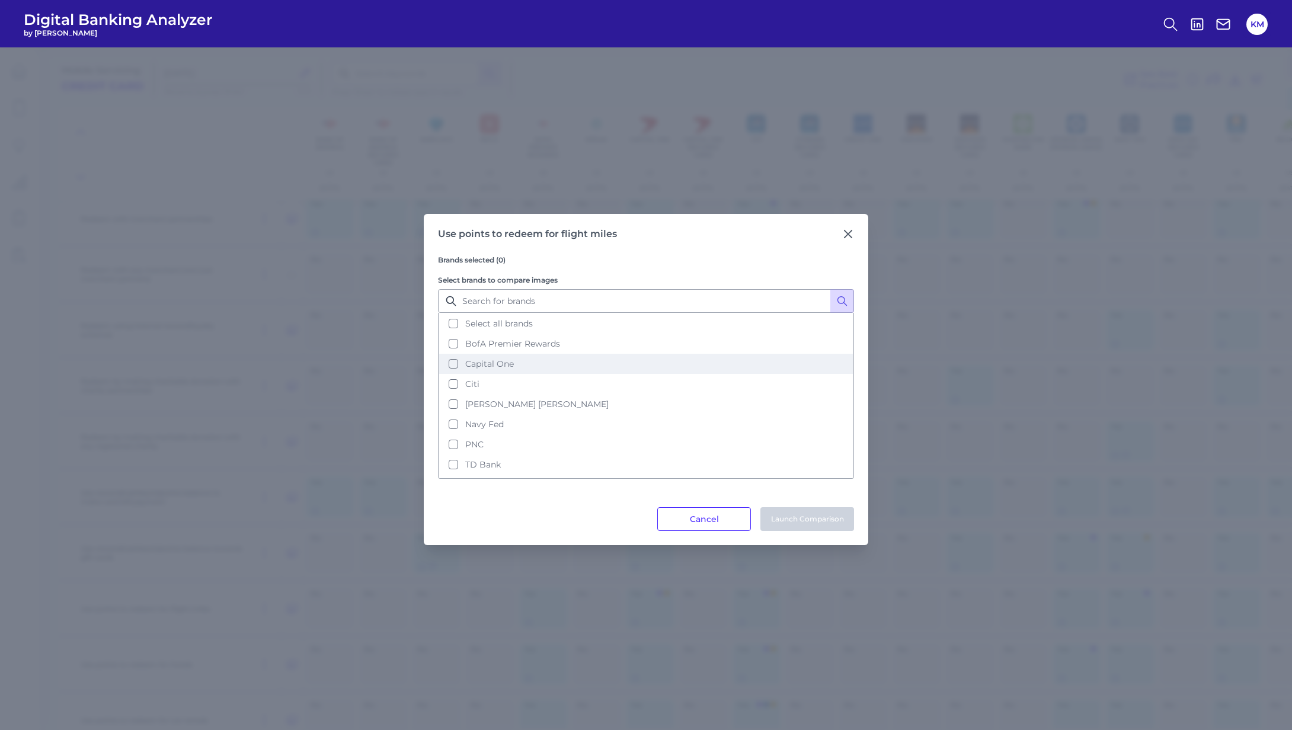
click at [457, 359] on button "Capital One" at bounding box center [646, 364] width 414 height 20
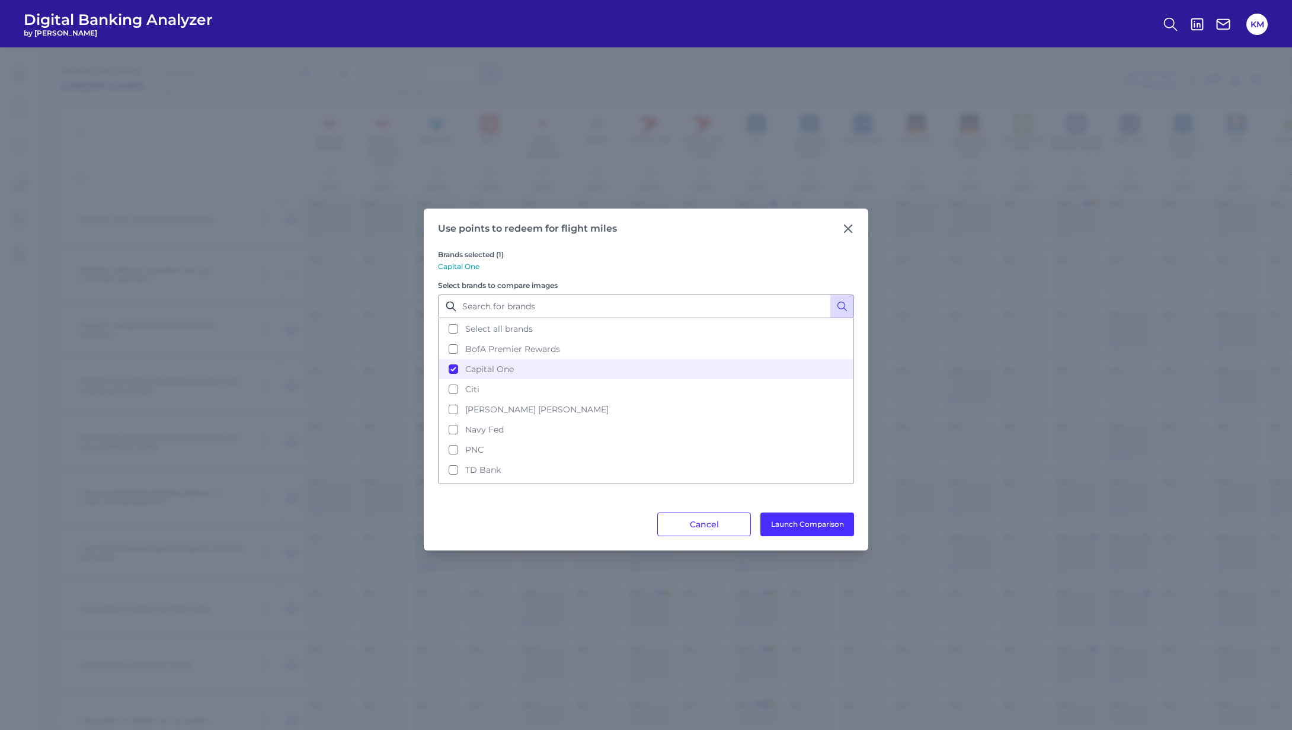
drag, startPoint x: 785, startPoint y: 529, endPoint x: 703, endPoint y: 493, distance: 88.9
click at [785, 529] on button "Launch Comparison" at bounding box center [807, 525] width 94 height 24
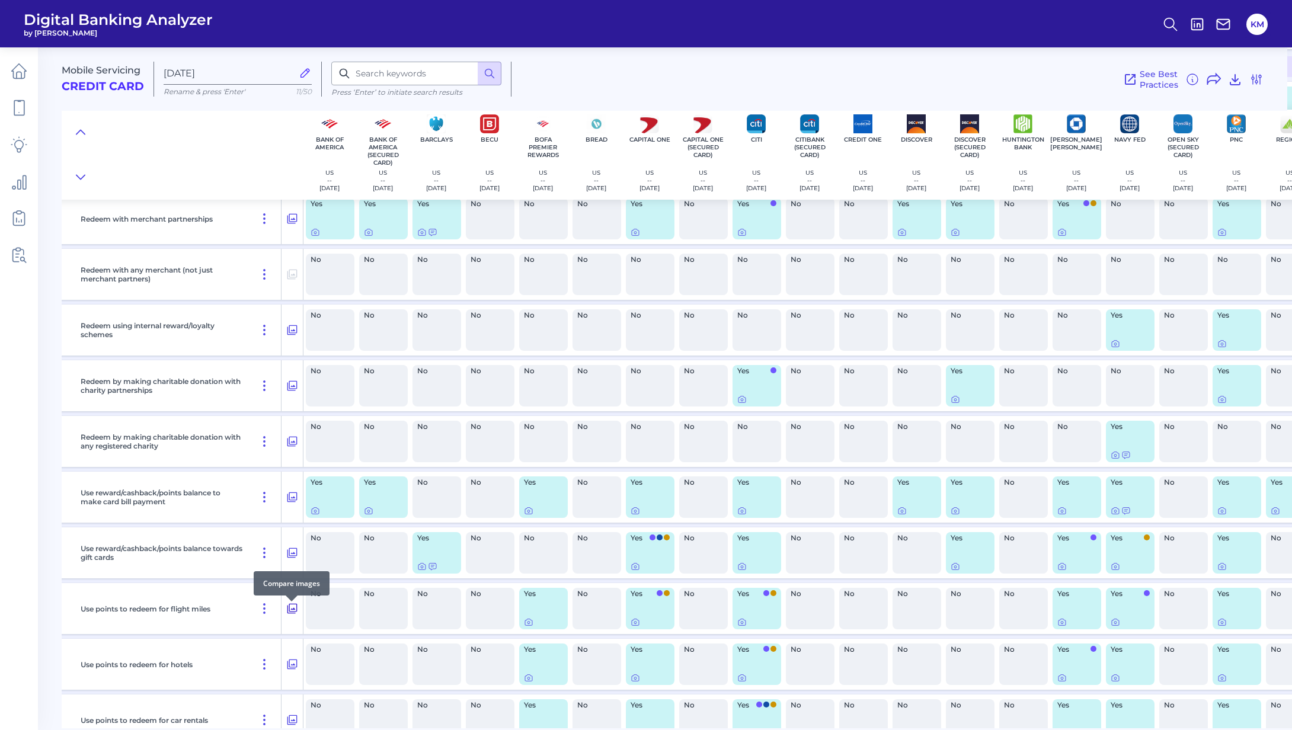
click at [290, 614] on icon at bounding box center [292, 608] width 12 height 14
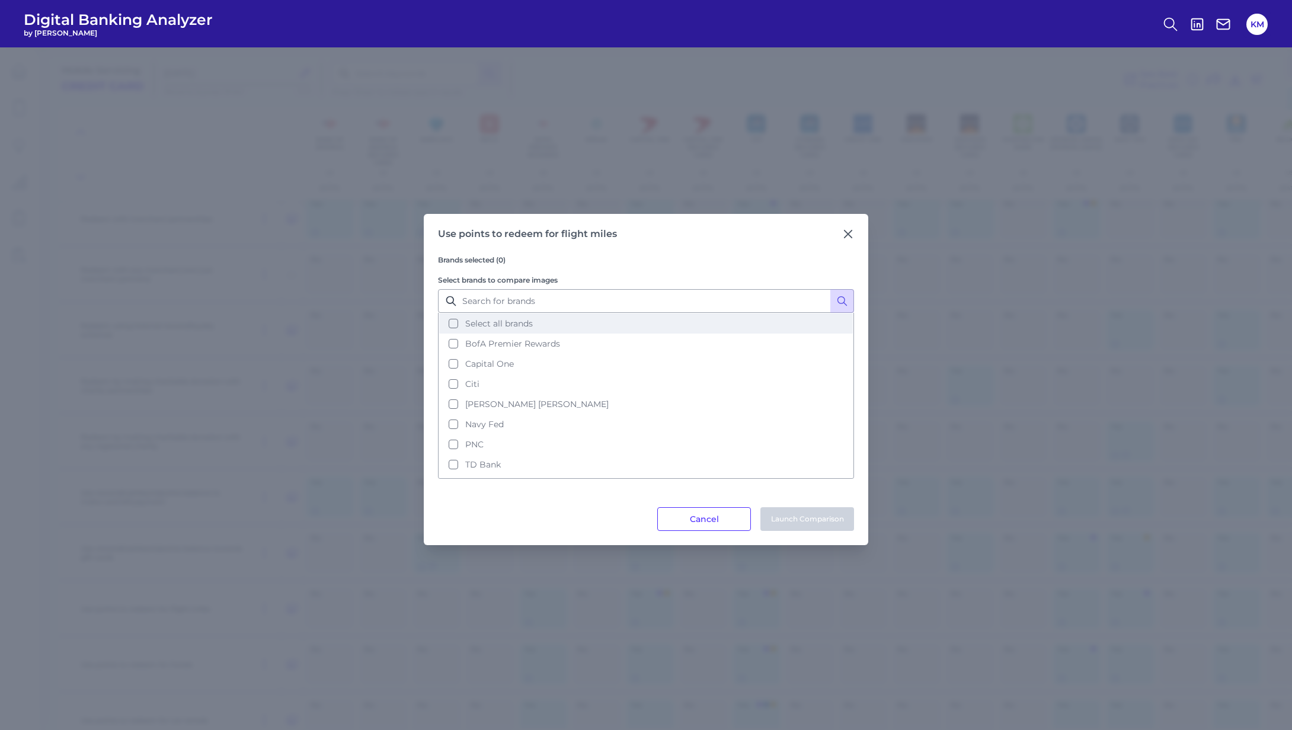
click at [452, 325] on button "Select all brands" at bounding box center [646, 323] width 414 height 20
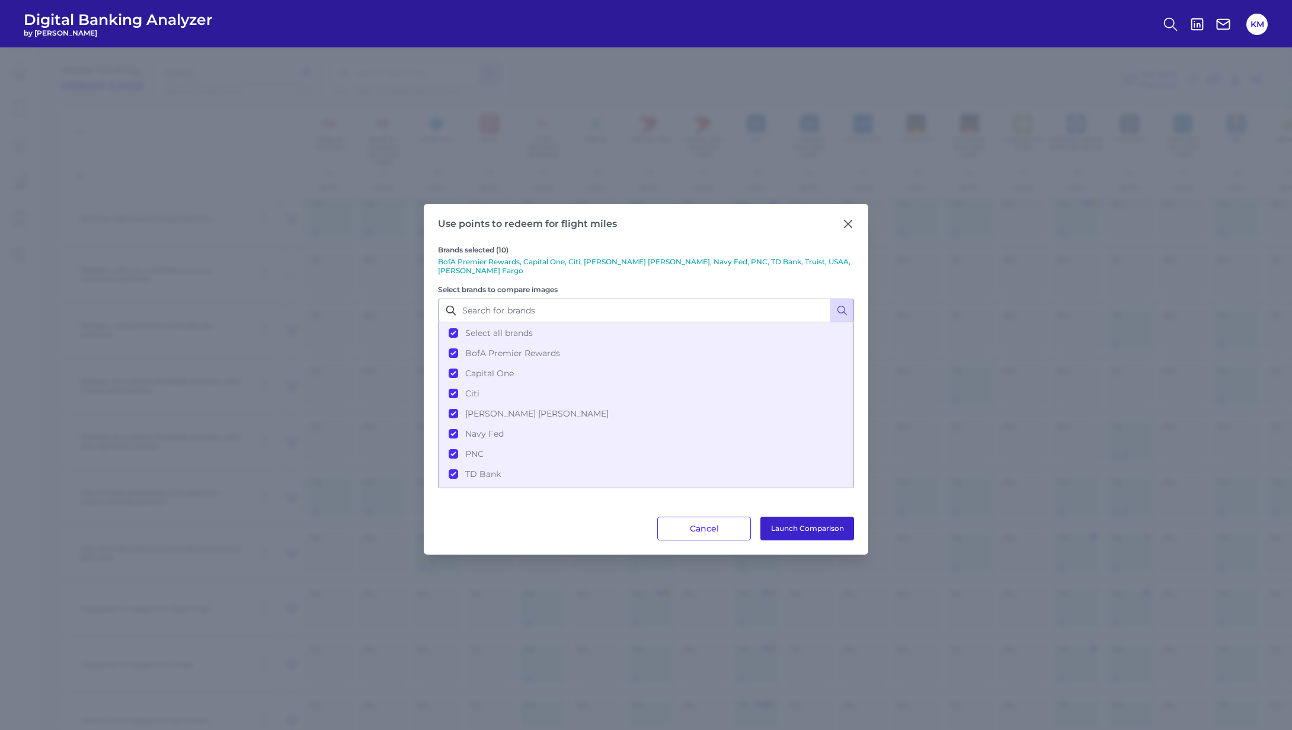
click at [780, 526] on button "Launch Comparison" at bounding box center [807, 529] width 94 height 24
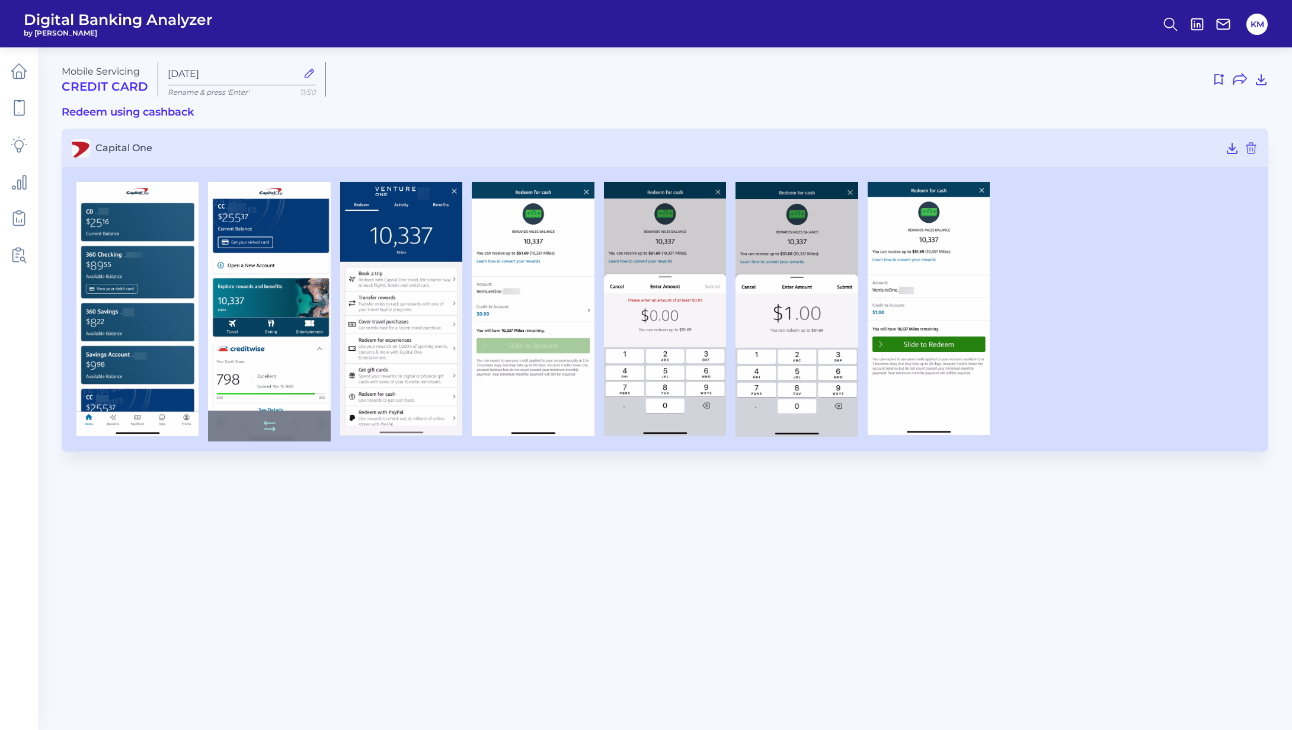
click at [270, 222] on img at bounding box center [269, 312] width 122 height 260
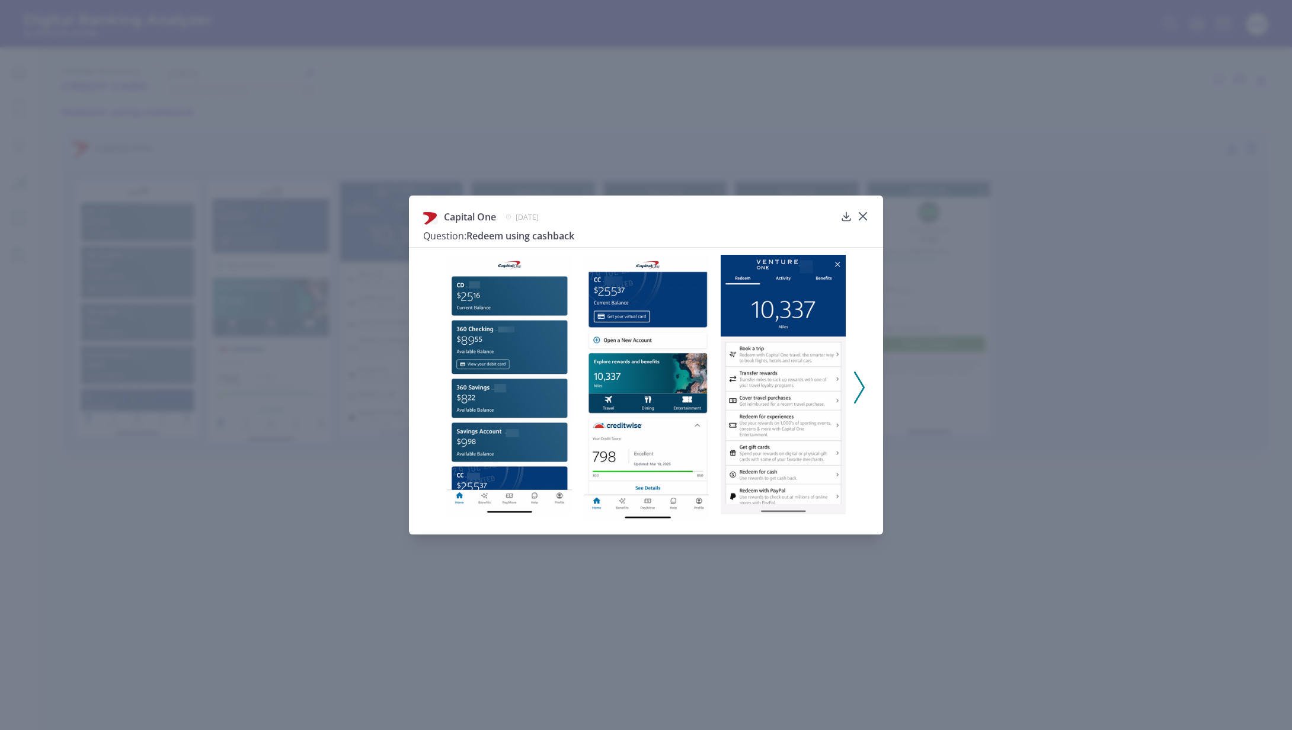
click at [624, 386] on img at bounding box center [646, 387] width 125 height 265
click at [628, 380] on img at bounding box center [646, 387] width 125 height 265
click at [848, 221] on div at bounding box center [846, 225] width 12 height 12
click at [842, 216] on icon at bounding box center [846, 216] width 12 height 12
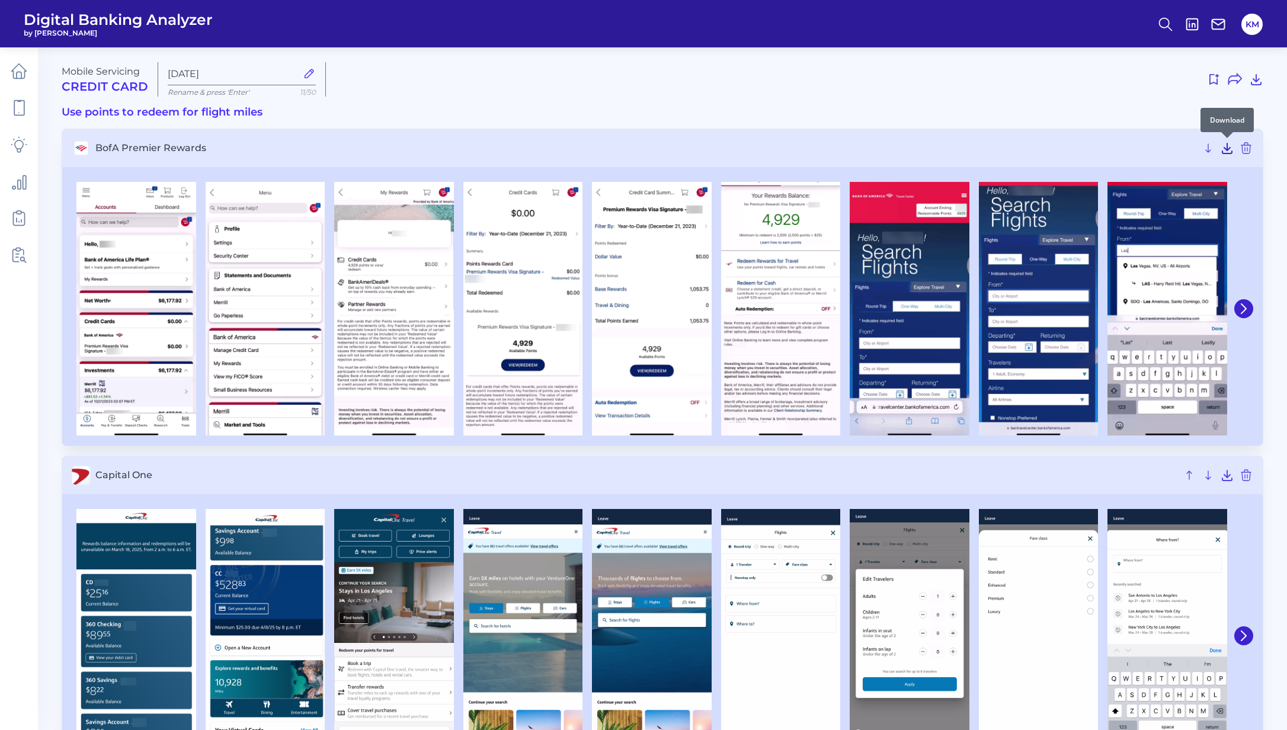
click at [1227, 151] on icon at bounding box center [1227, 148] width 14 height 14
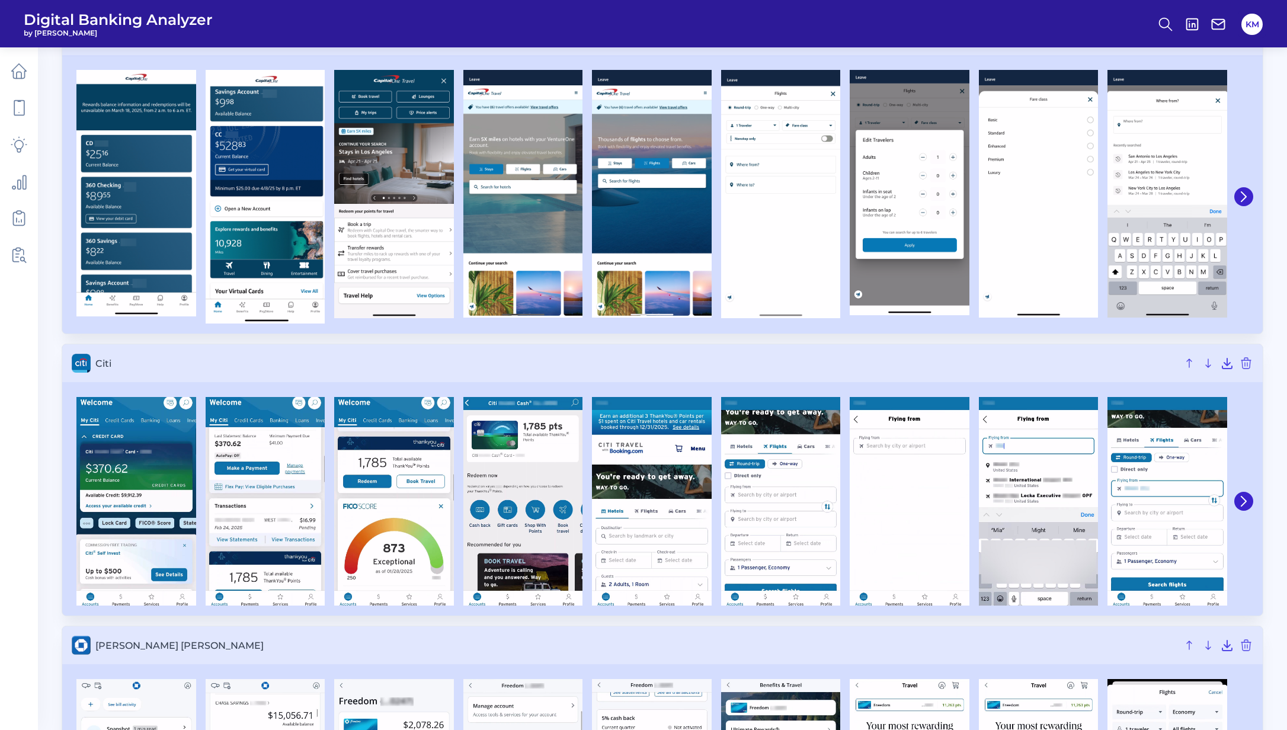
scroll to position [441, 0]
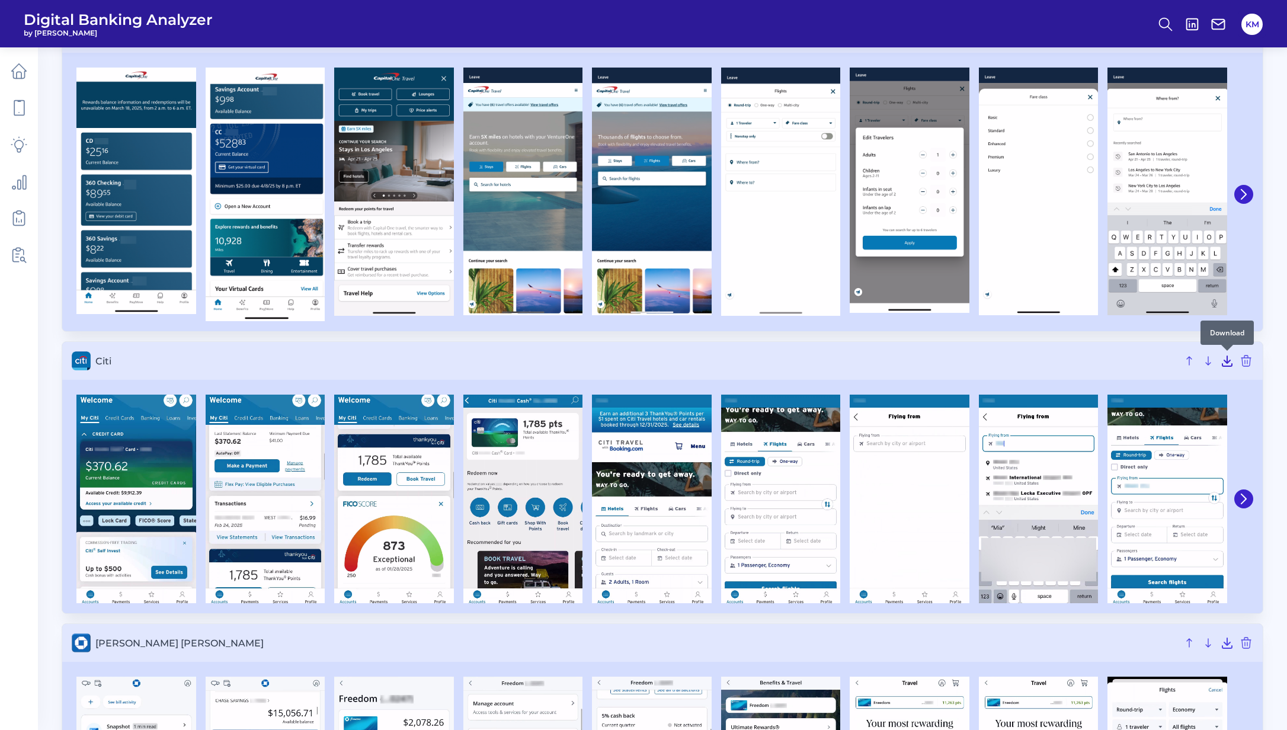
click at [1225, 362] on icon at bounding box center [1227, 361] width 14 height 14
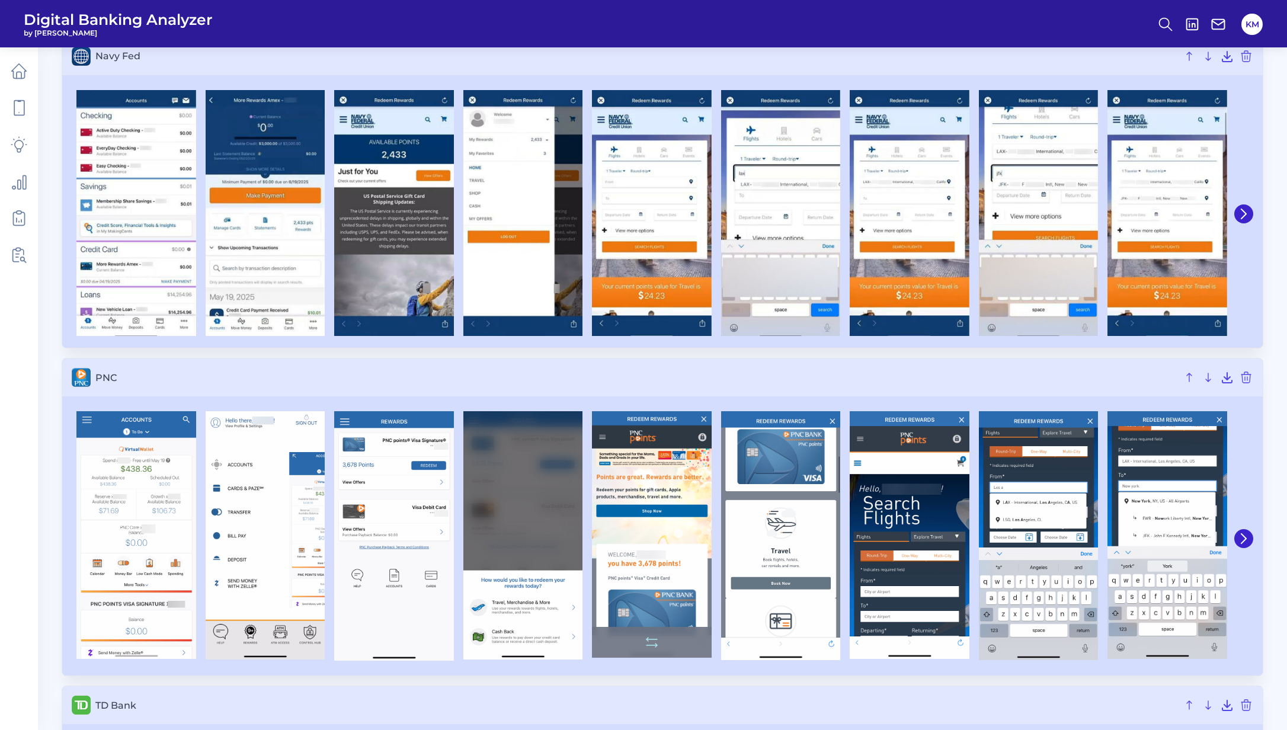
scroll to position [1364, 0]
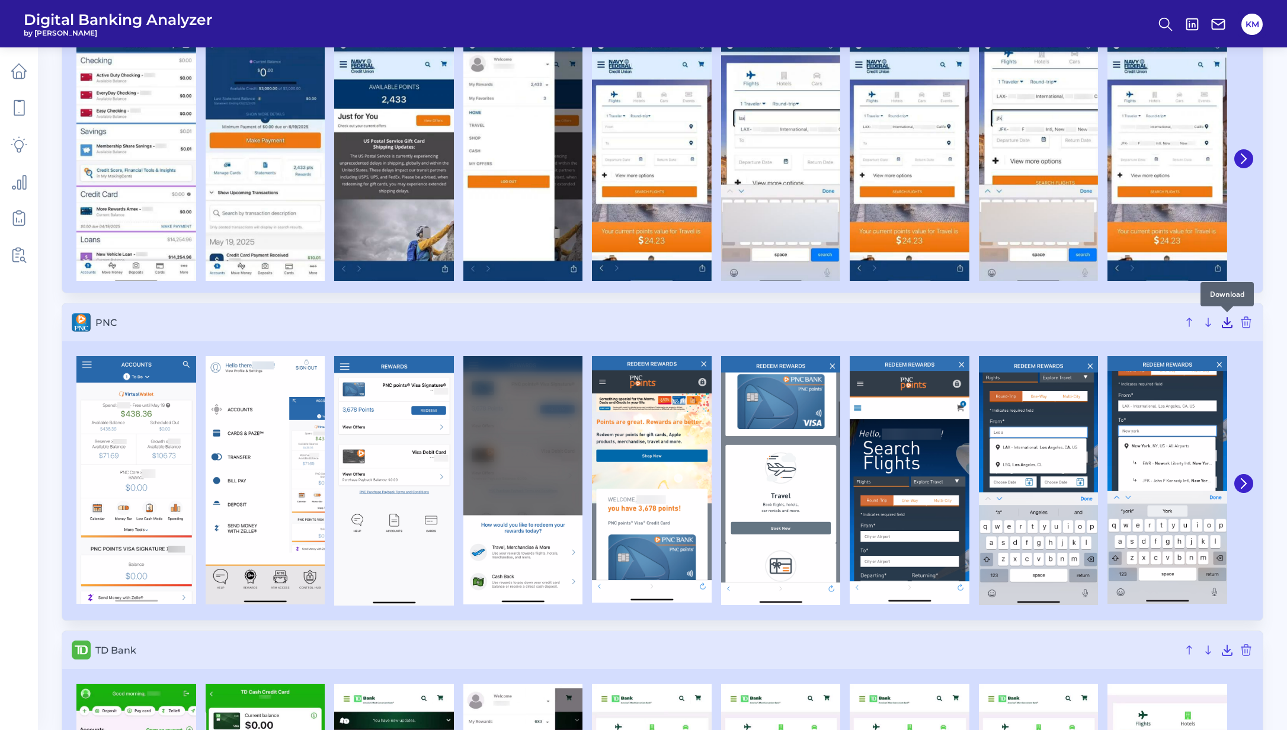
click at [1222, 324] on icon at bounding box center [1227, 322] width 14 height 14
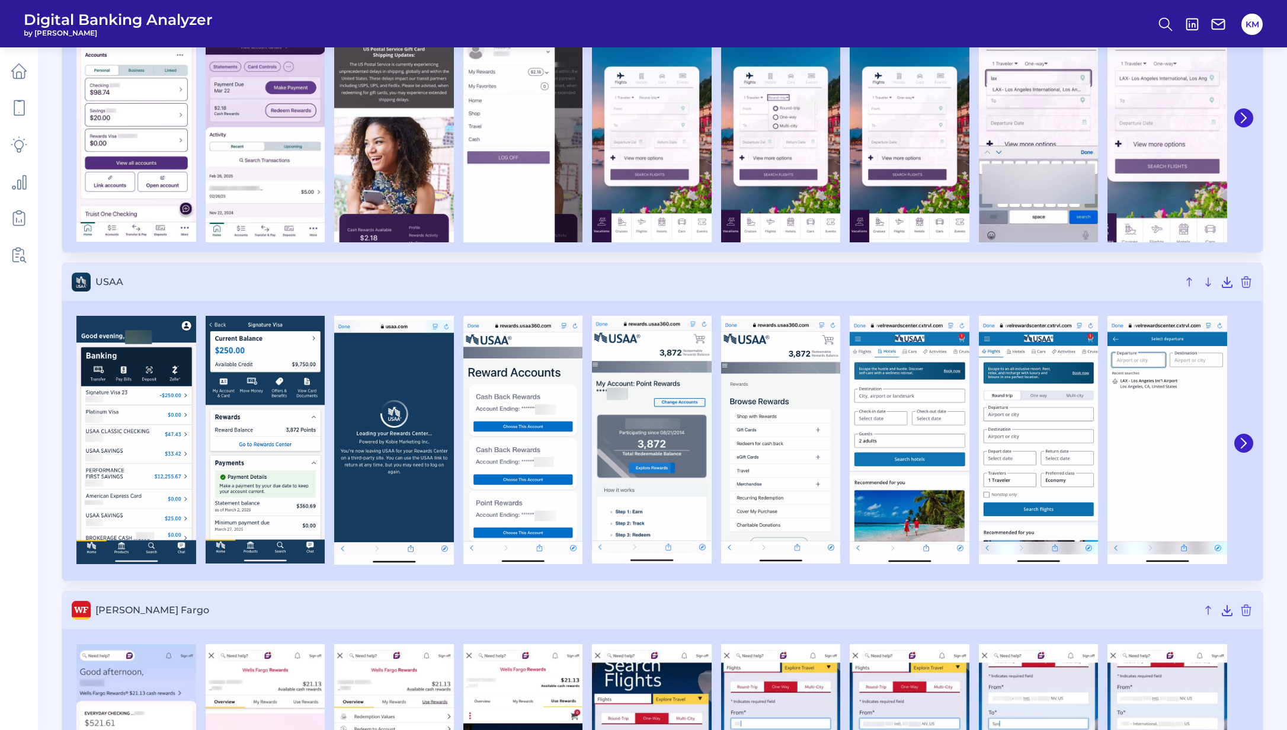
scroll to position [2382, 0]
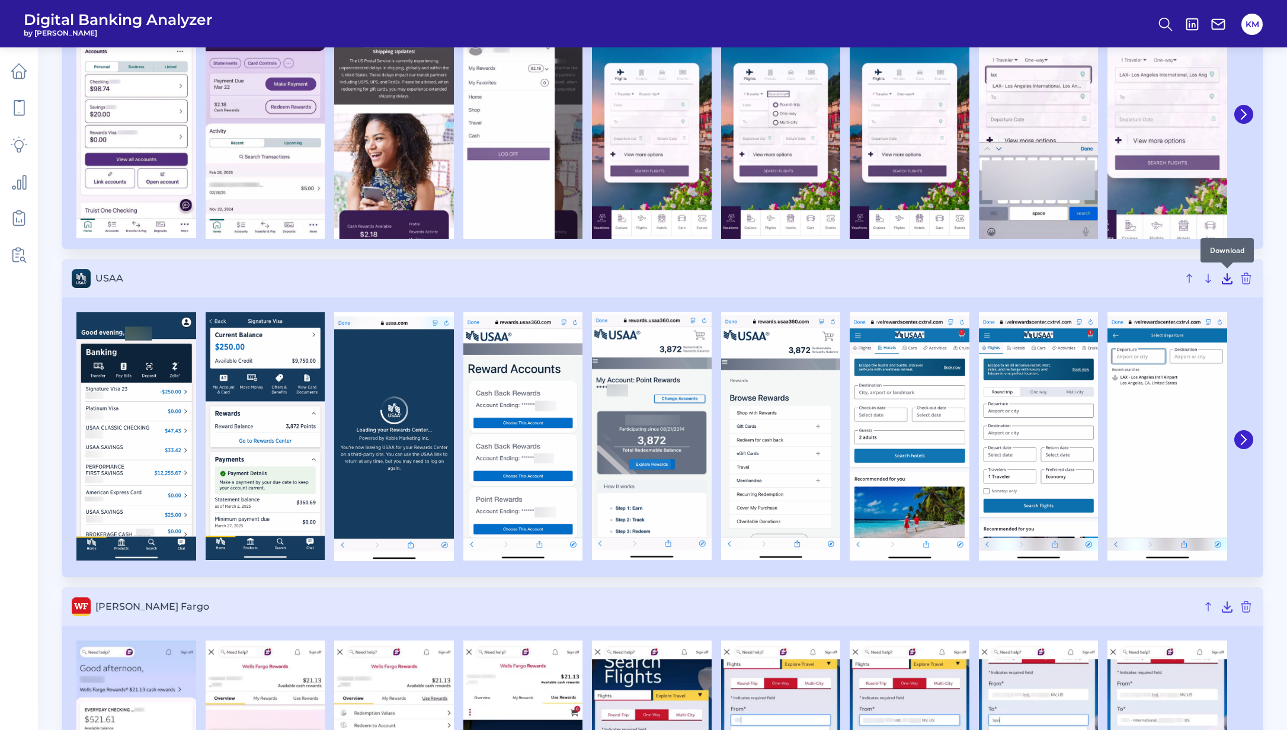
click at [1222, 281] on icon at bounding box center [1226, 279] width 9 height 10
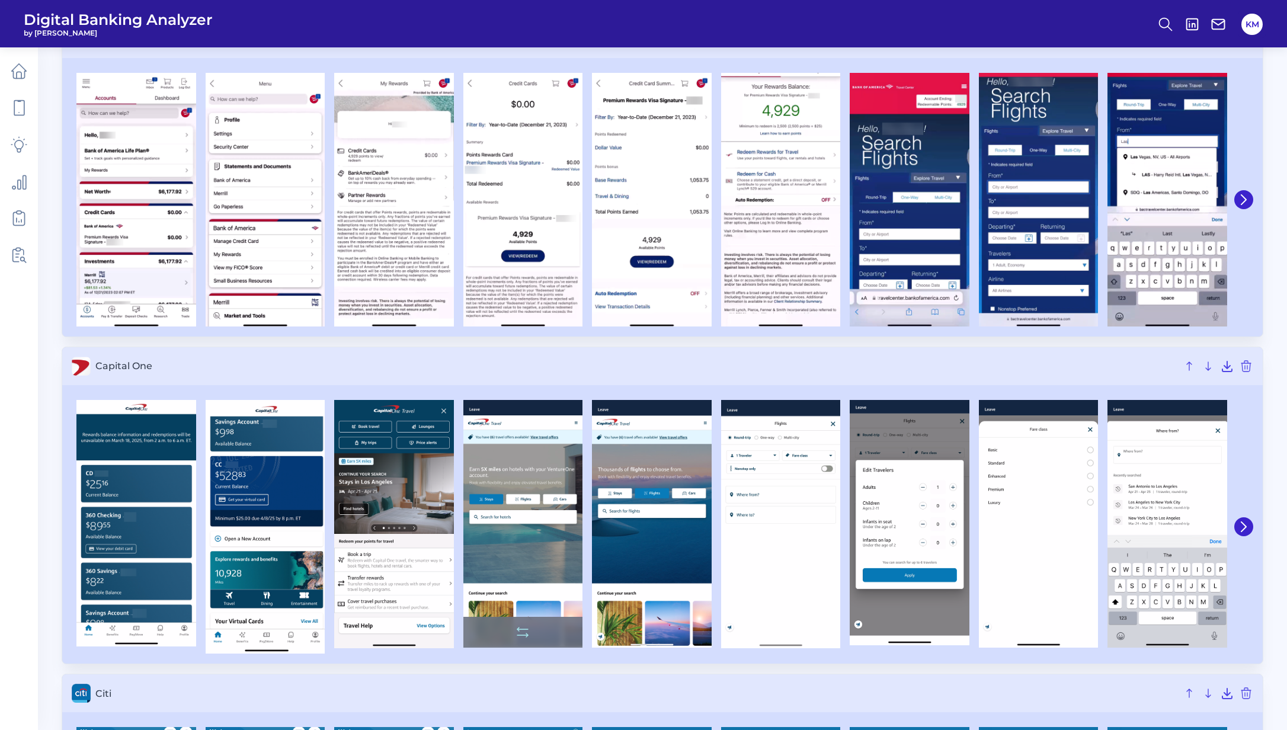
scroll to position [0, 0]
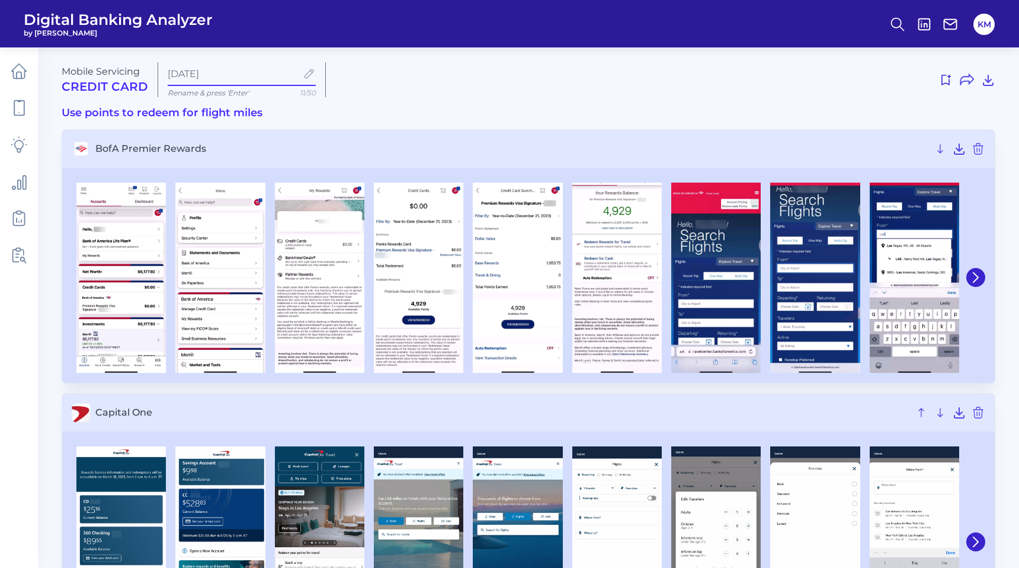
click at [179, 73] on input "[DATE]" at bounding box center [232, 73] width 129 height 11
drag, startPoint x: 239, startPoint y: 73, endPoint x: 162, endPoint y: 76, distance: 77.7
click at [161, 76] on div "Sep 19 2025 Rename & press 'Enter' 11/50" at bounding box center [242, 79] width 168 height 35
type input "Travel site linking"
click at [456, 96] on div "Mobile Servicing Credit Card Travel site linking Rename & press 'Enter' 20/50" at bounding box center [529, 79] width 934 height 35
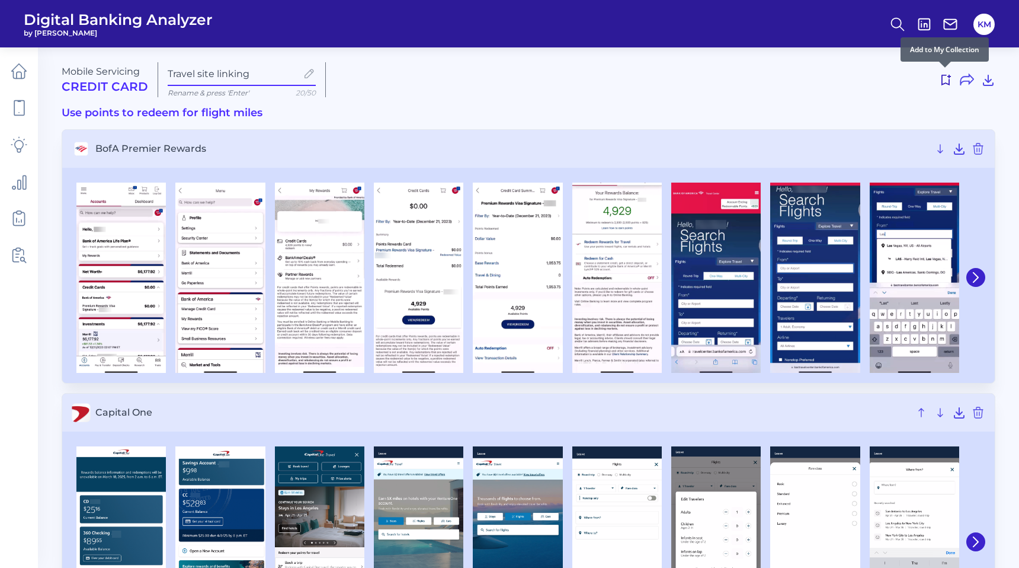
click at [952, 79] on icon at bounding box center [946, 80] width 14 height 14
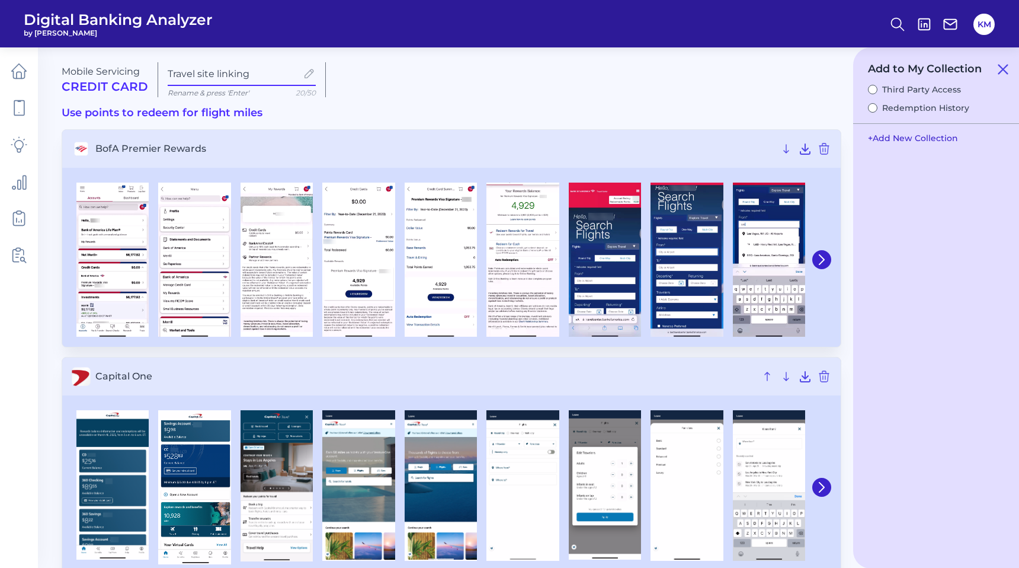
click at [948, 133] on button "+ Add New Collection" at bounding box center [913, 138] width 102 height 23
drag, startPoint x: 946, startPoint y: 135, endPoint x: 889, endPoint y: 137, distance: 56.9
click at [889, 137] on input "Collection #3" at bounding box center [936, 138] width 148 height 24
drag, startPoint x: 937, startPoint y: 133, endPoint x: 871, endPoint y: 141, distance: 66.9
click at [871, 141] on input "Collection #3" at bounding box center [936, 138] width 148 height 24
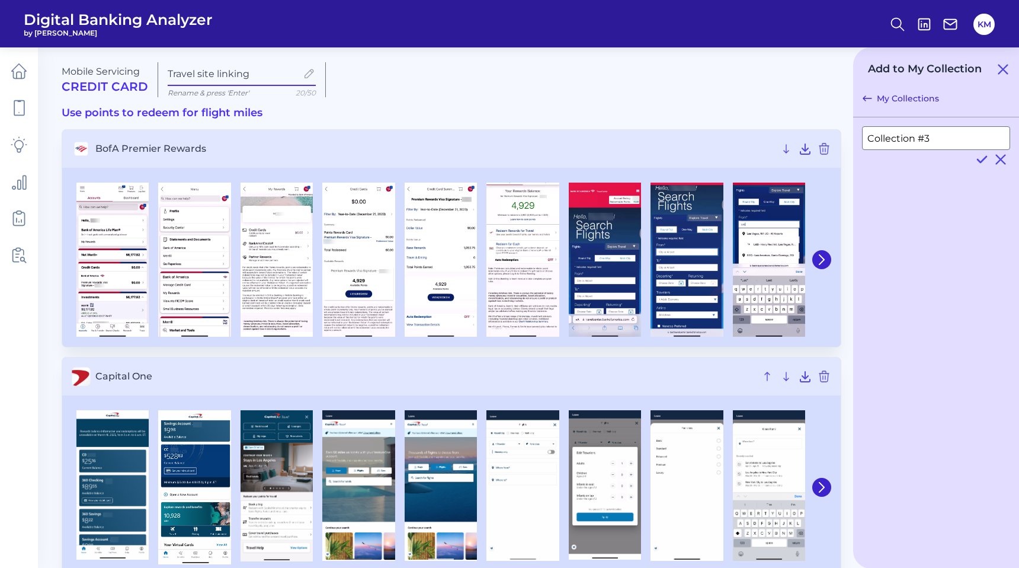
click at [921, 134] on input "Collection #3" at bounding box center [936, 138] width 148 height 24
drag, startPoint x: 882, startPoint y: 137, endPoint x: 935, endPoint y: 137, distance: 53.3
click at [935, 137] on input "Collection #3" at bounding box center [936, 138] width 148 height 24
click at [979, 158] on icon at bounding box center [982, 159] width 14 height 14
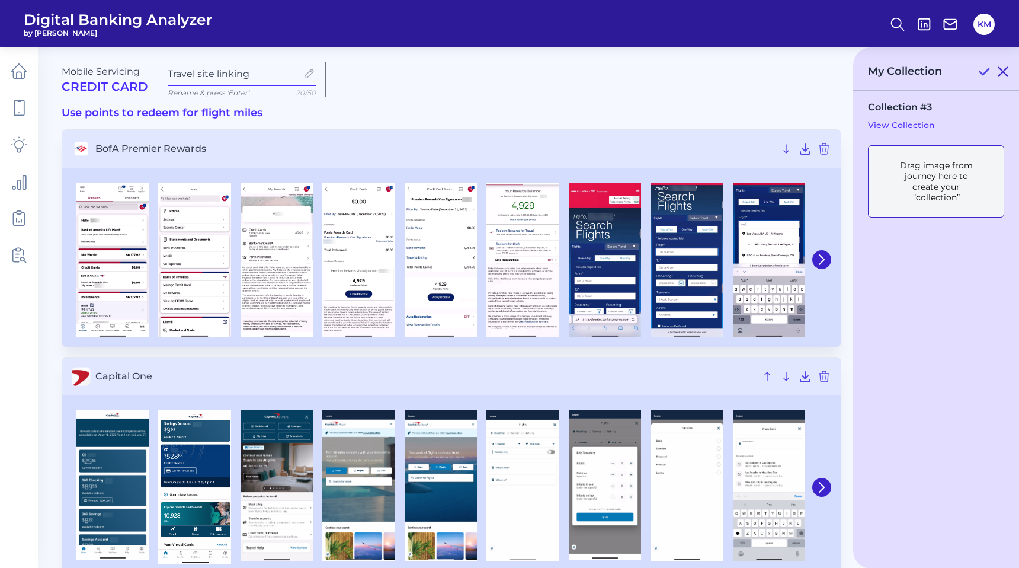
click at [1004, 75] on icon at bounding box center [1003, 72] width 14 height 14
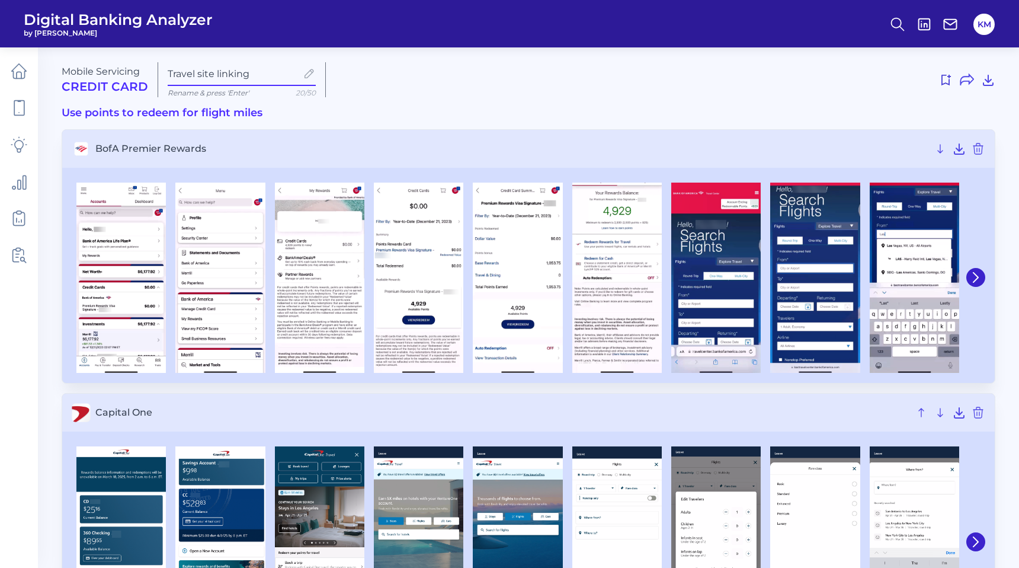
click at [376, 95] on div "Mobile Servicing Credit Card Travel site linking Rename & press 'Enter' 20/50" at bounding box center [529, 79] width 934 height 35
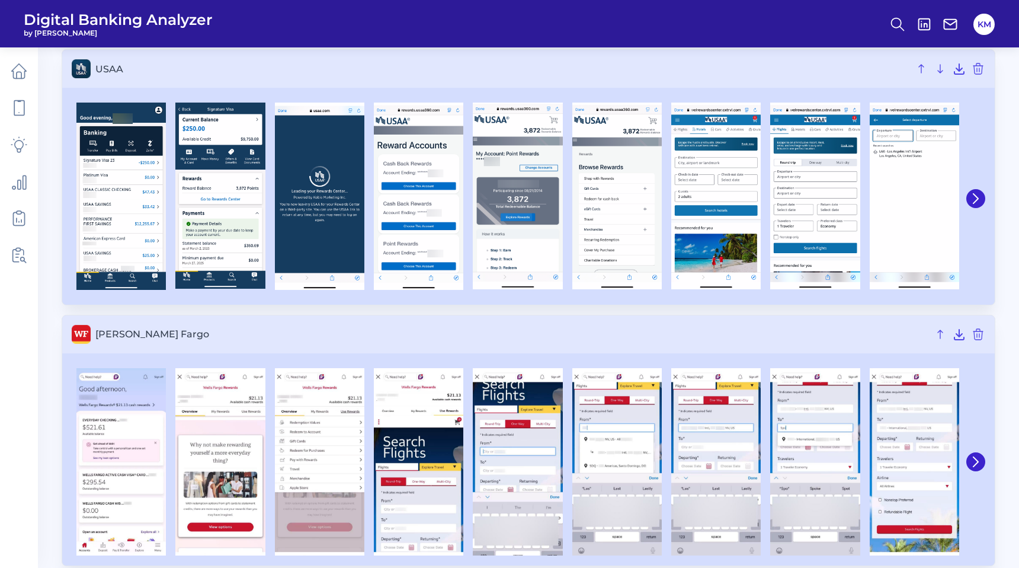
scroll to position [2127, 0]
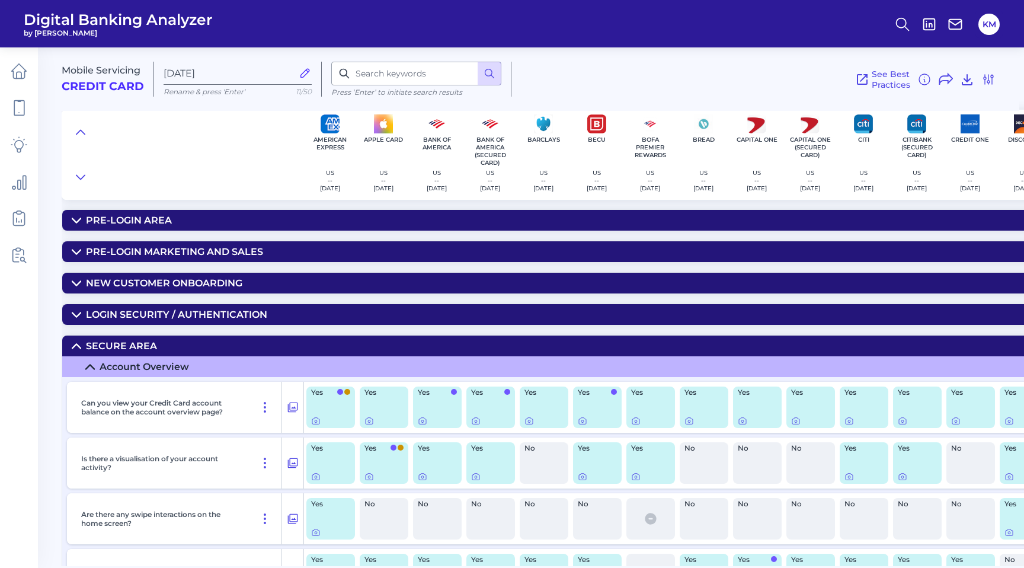
scroll to position [9675, 107]
